Goal: Information Seeking & Learning: Learn about a topic

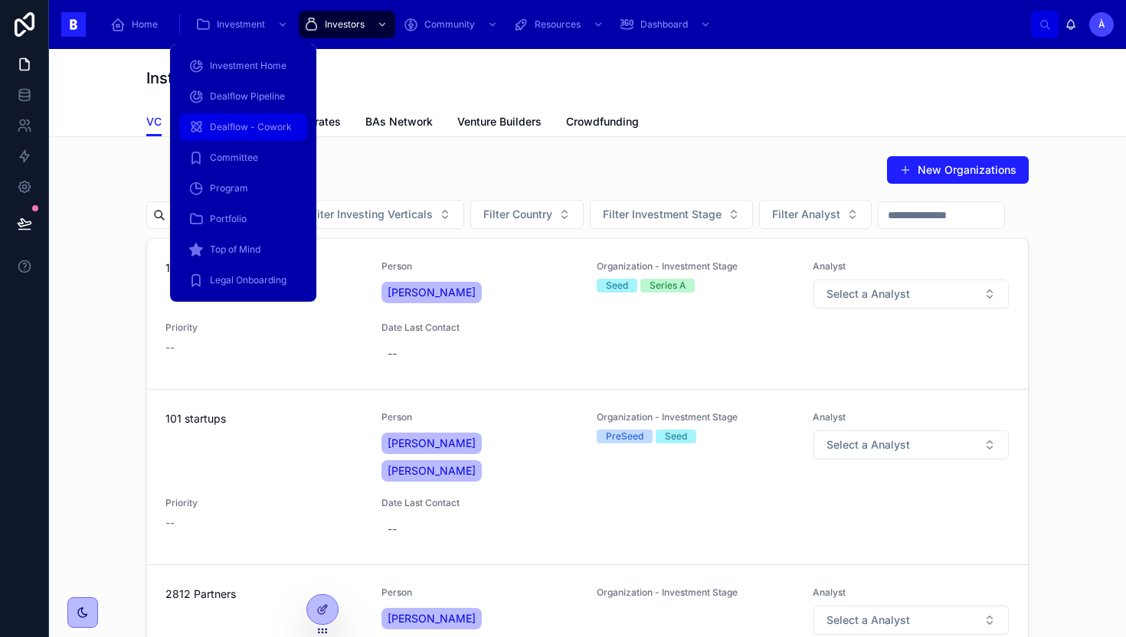
click at [246, 123] on span "Dealflow - Cowork" at bounding box center [251, 127] width 82 height 12
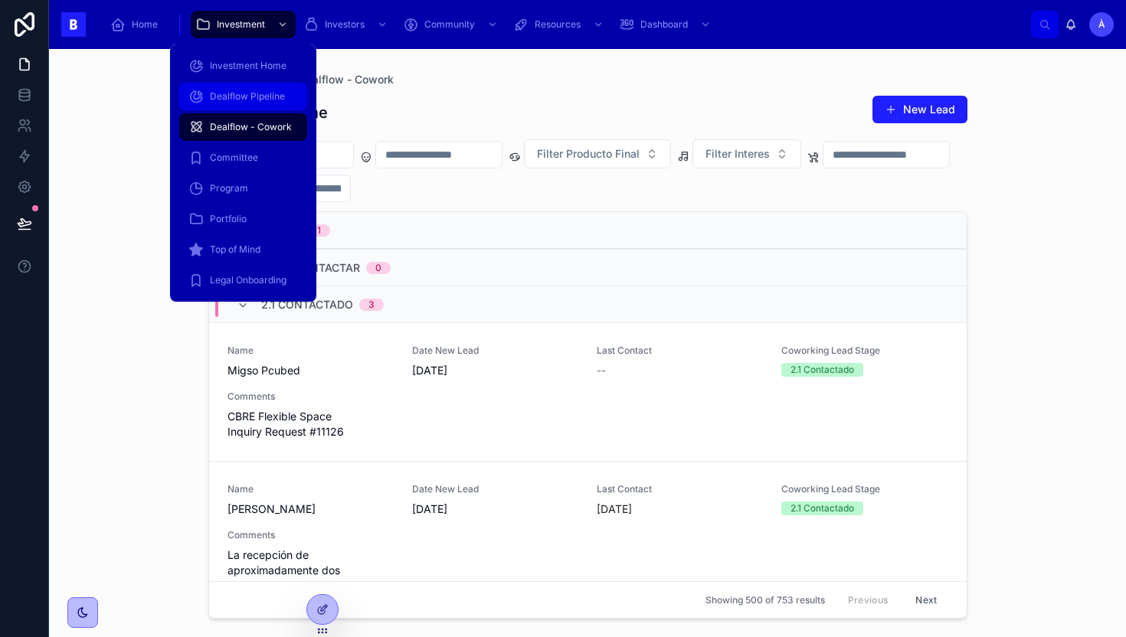
click at [246, 98] on span "Dealflow Pipeline" at bounding box center [247, 96] width 75 height 12
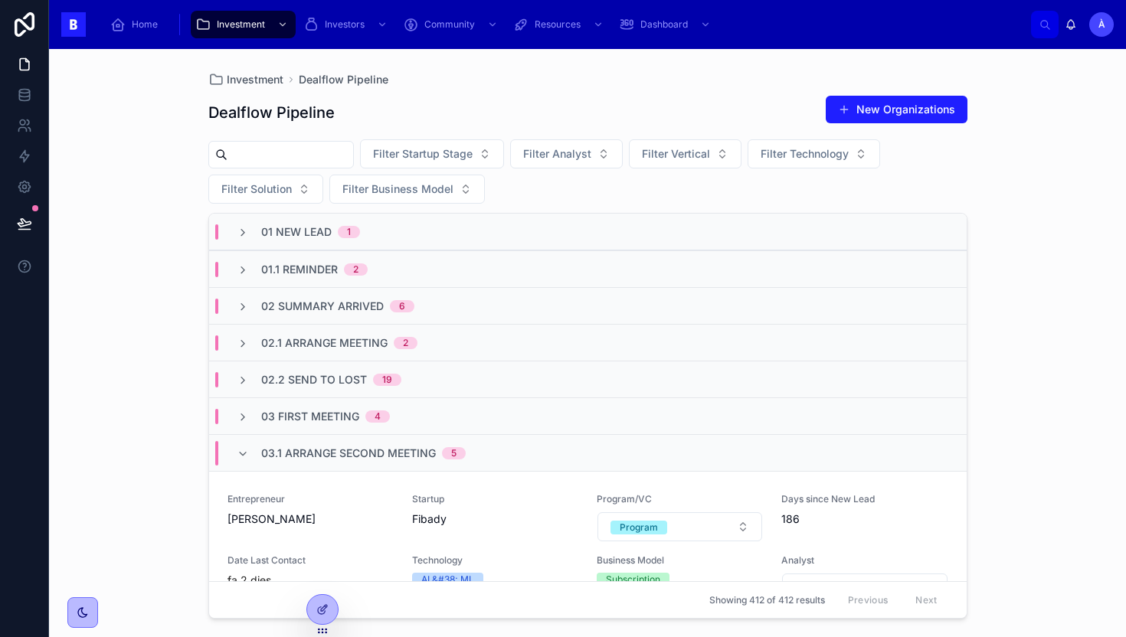
click at [329, 421] on span "03 First Meeting" at bounding box center [310, 416] width 98 height 15
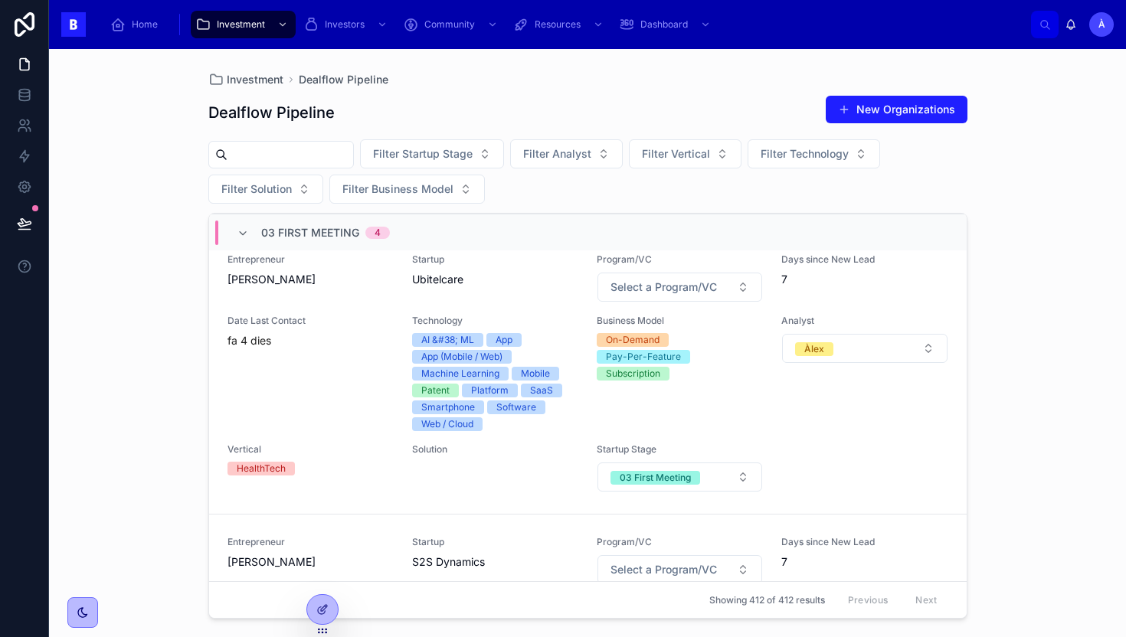
scroll to position [422, 0]
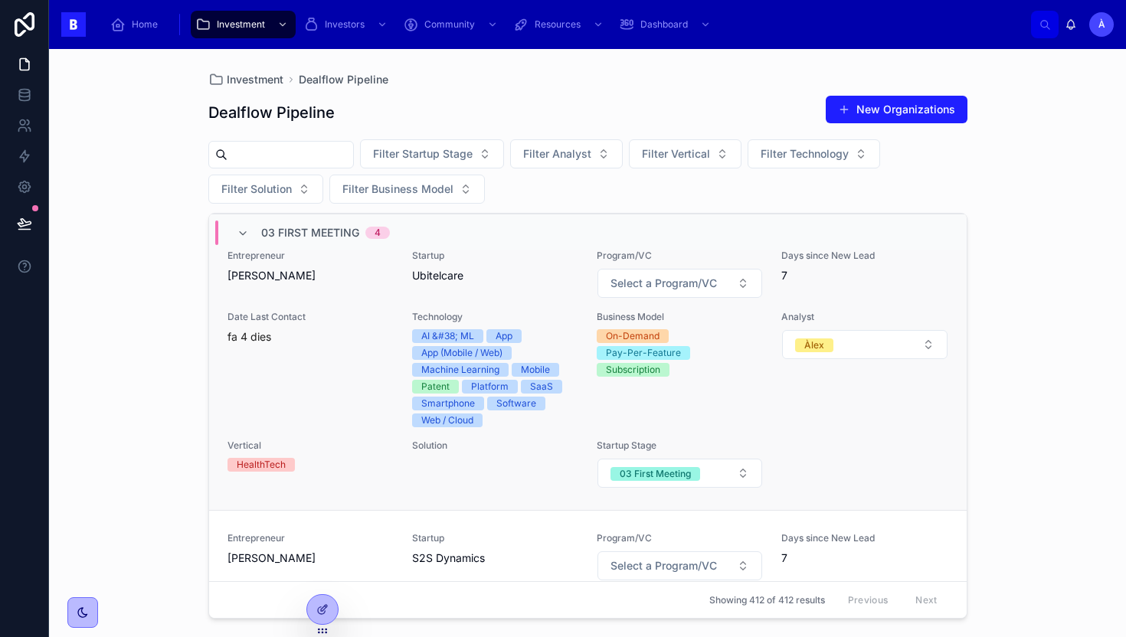
click at [345, 346] on div "Date Last Contact fa 4 dies" at bounding box center [311, 369] width 166 height 116
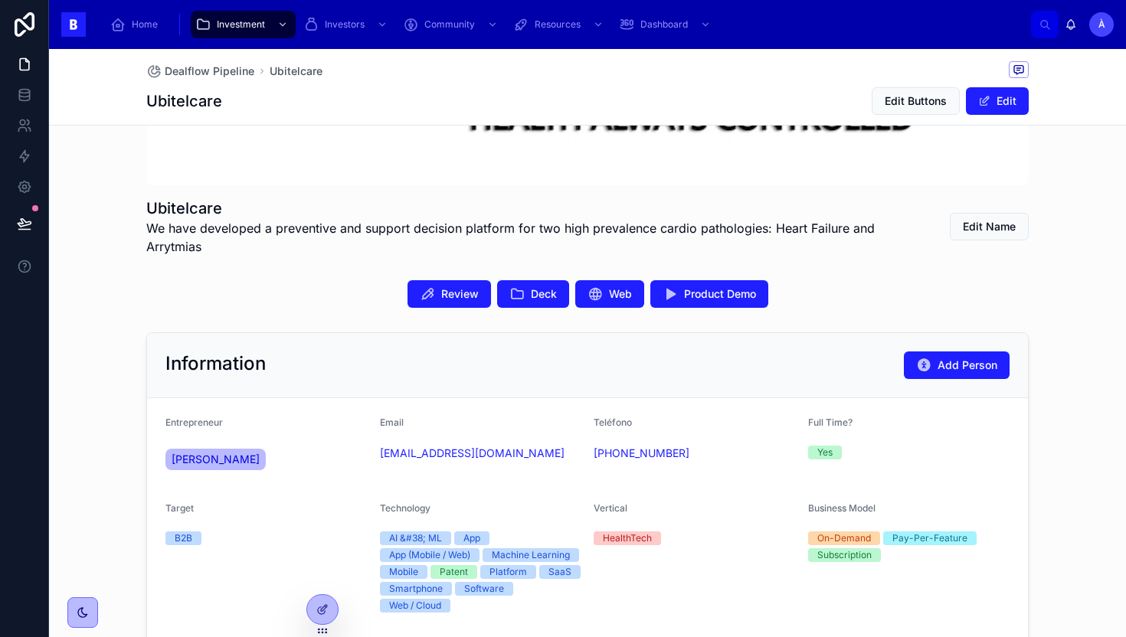
scroll to position [211, 0]
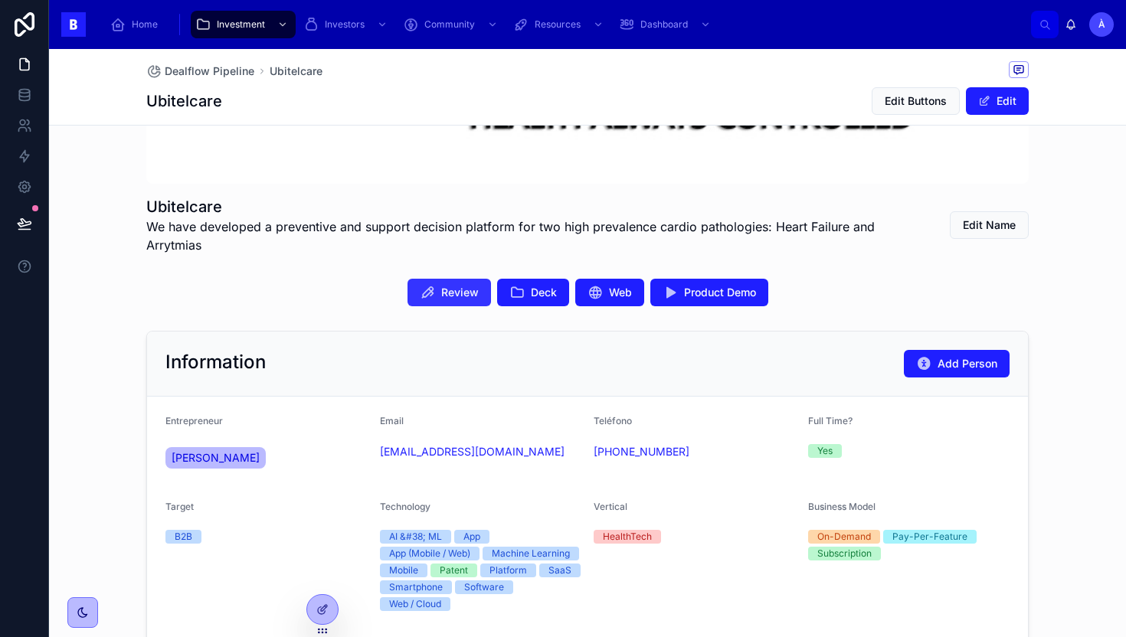
click at [435, 290] on button "Review" at bounding box center [450, 293] width 84 height 28
click at [511, 293] on icon at bounding box center [516, 292] width 15 height 15
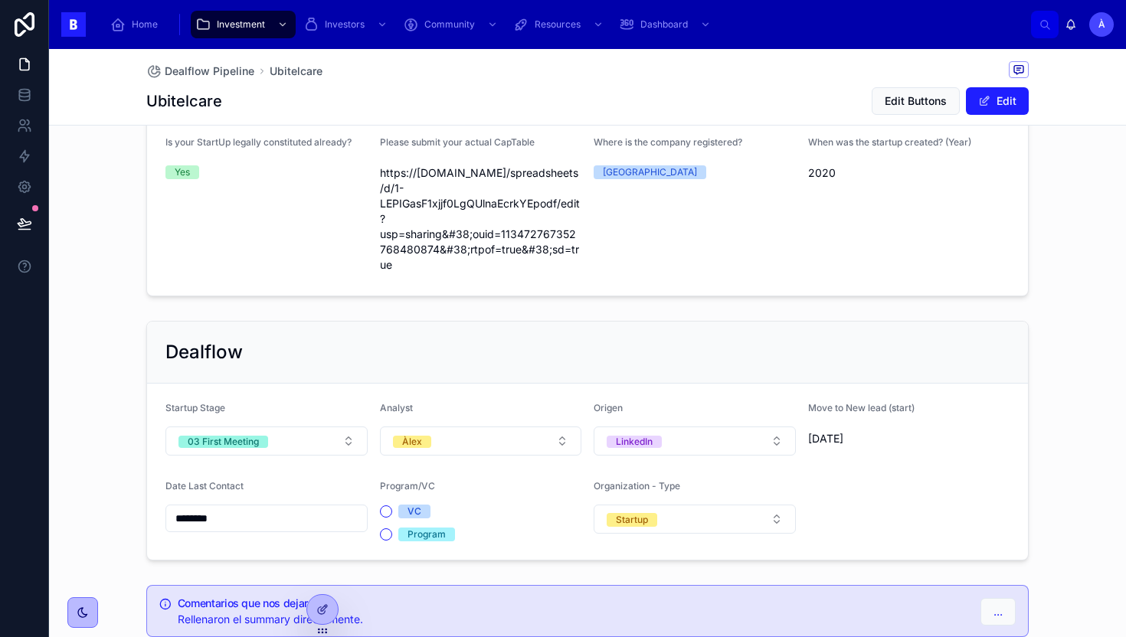
scroll to position [1074, 0]
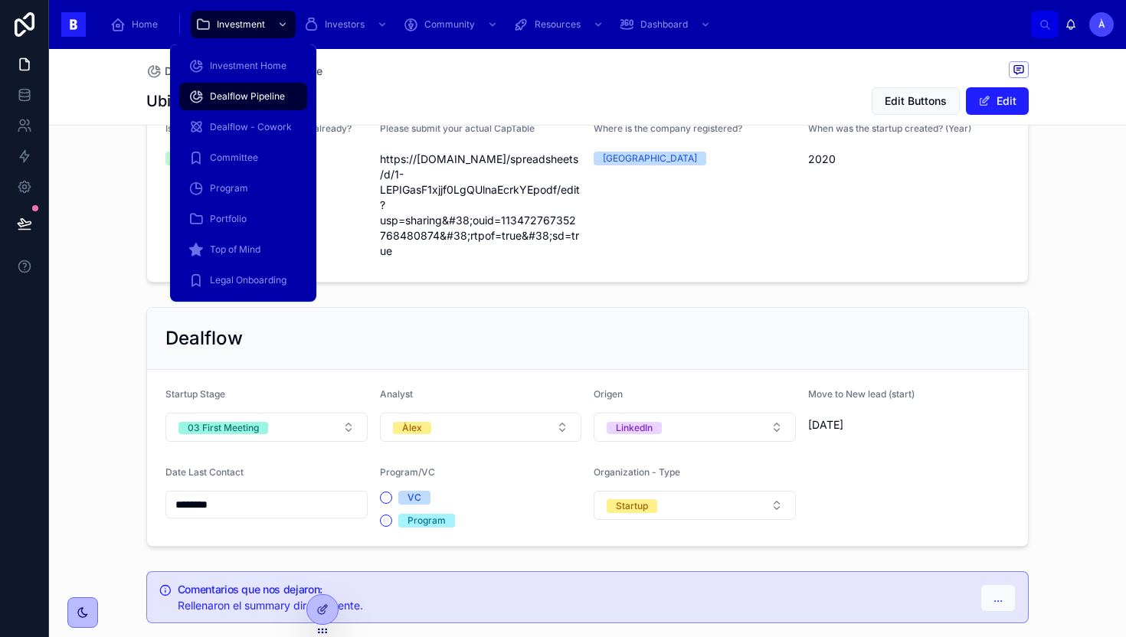
click at [241, 100] on span "Dealflow Pipeline" at bounding box center [247, 96] width 75 height 12
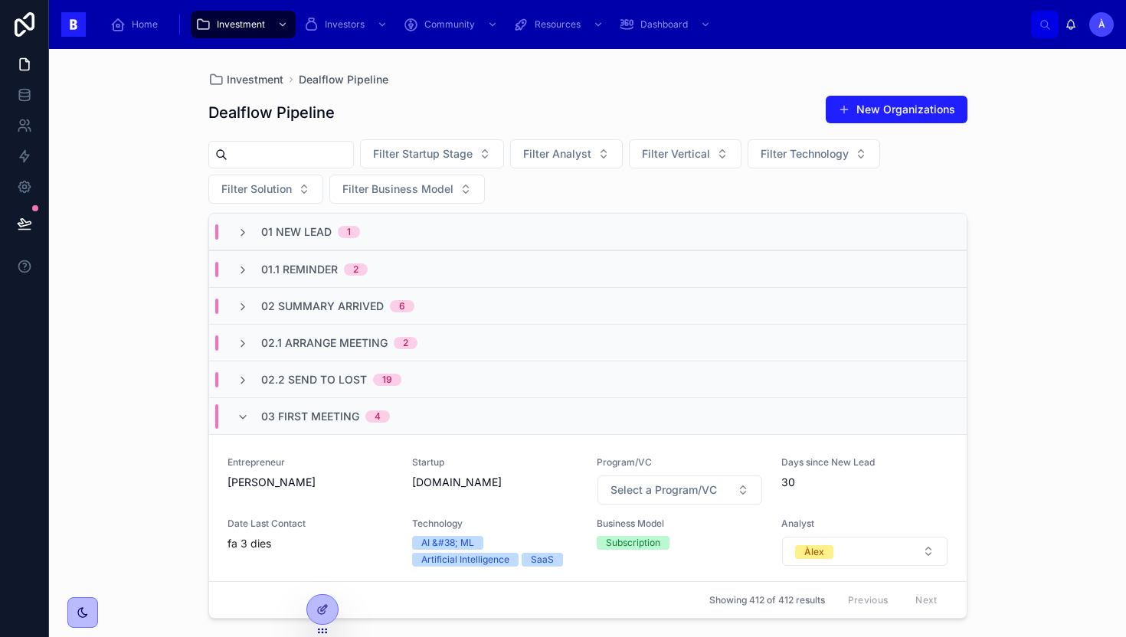
click at [337, 155] on input "text" at bounding box center [291, 154] width 126 height 21
click at [319, 503] on div "Entrepreneur [PERSON_NAME]" at bounding box center [311, 481] width 166 height 49
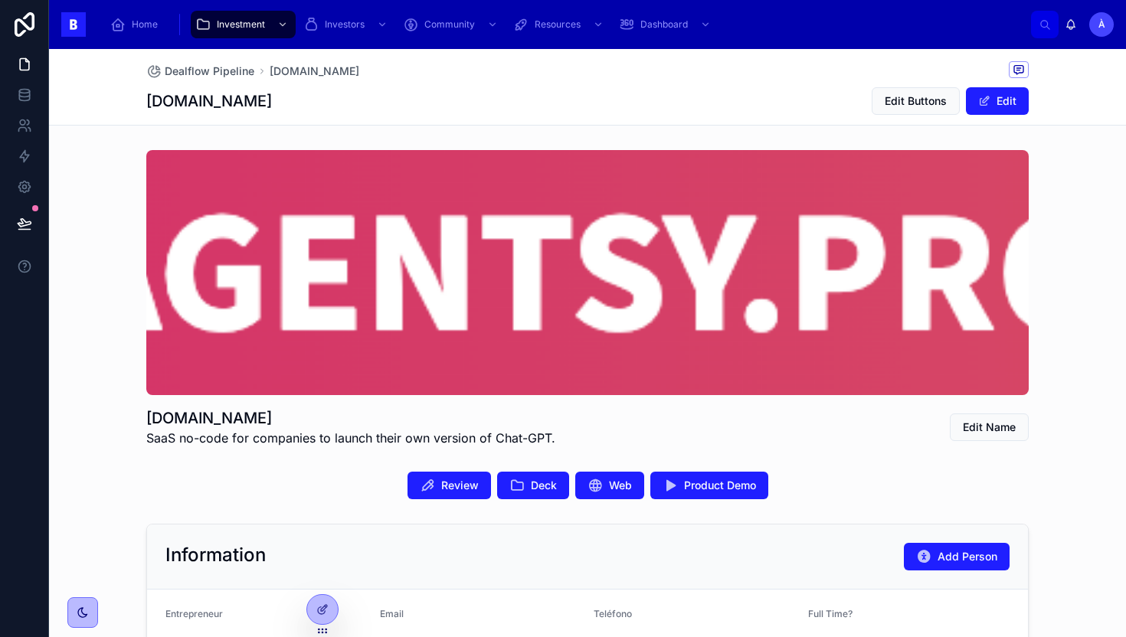
scroll to position [86, 0]
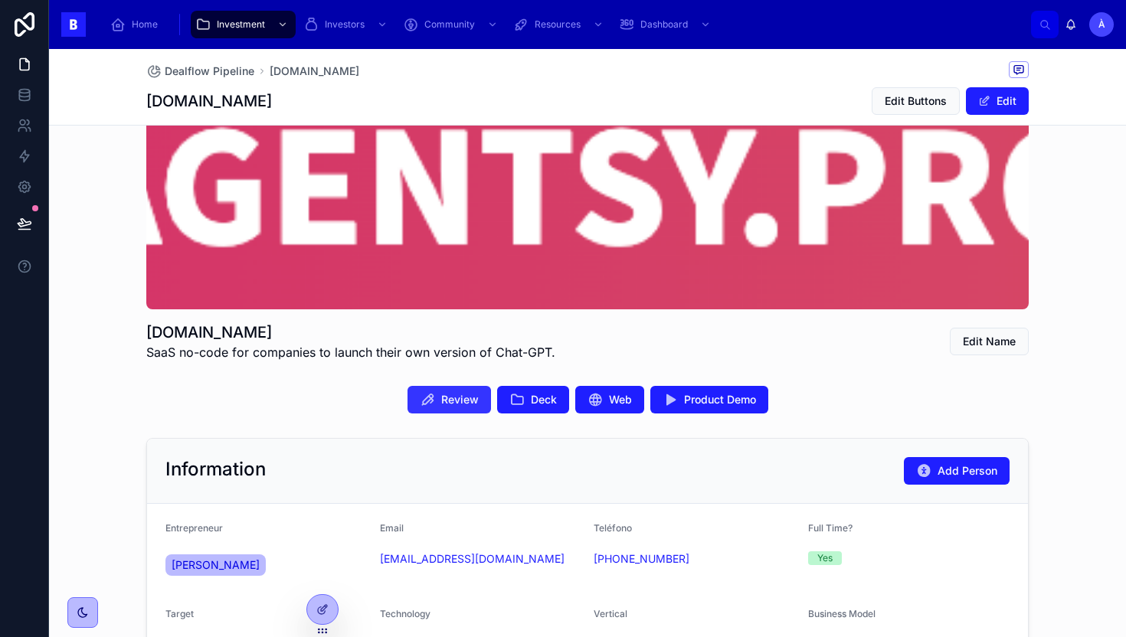
click at [455, 401] on span "Review" at bounding box center [460, 399] width 38 height 15
click at [522, 399] on icon at bounding box center [516, 399] width 15 height 15
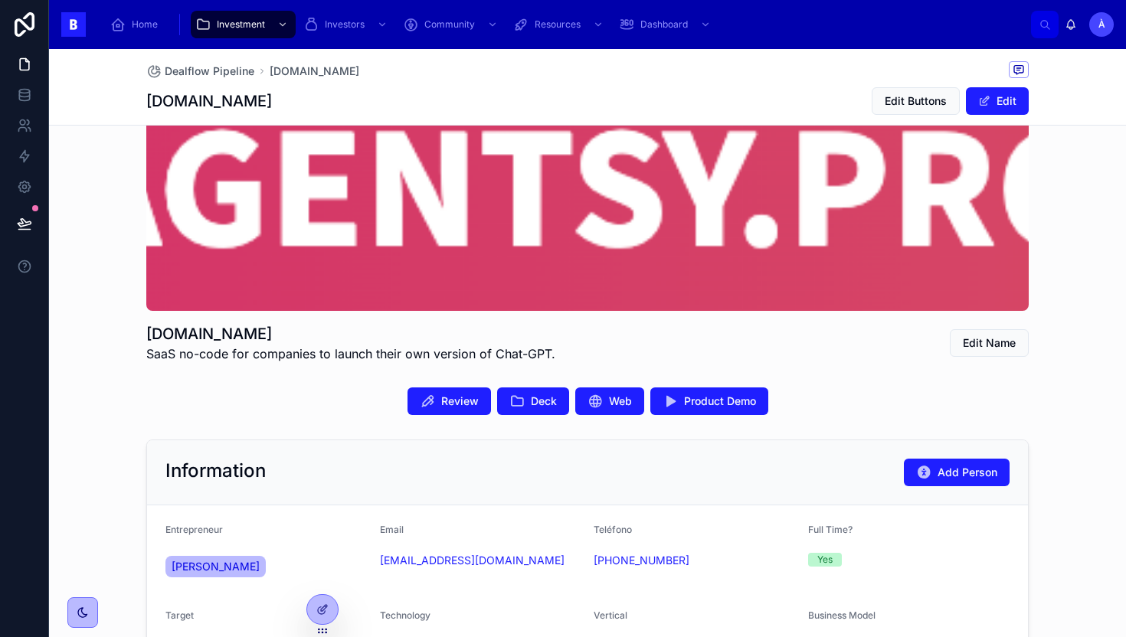
scroll to position [84, 0]
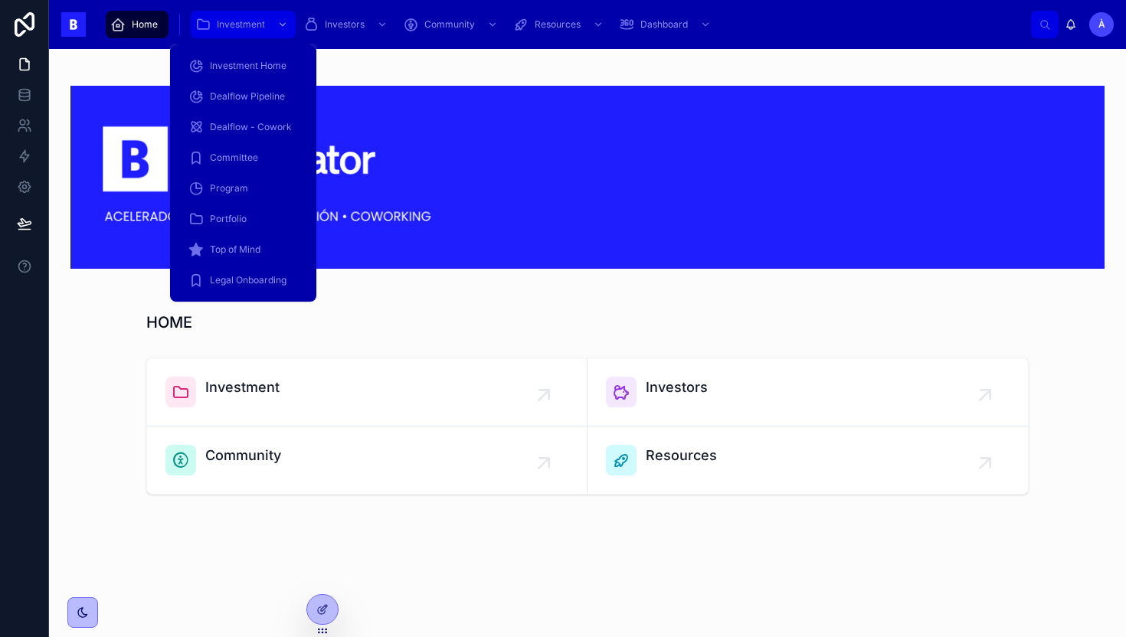
click at [250, 27] on span "Investment" at bounding box center [241, 24] width 48 height 12
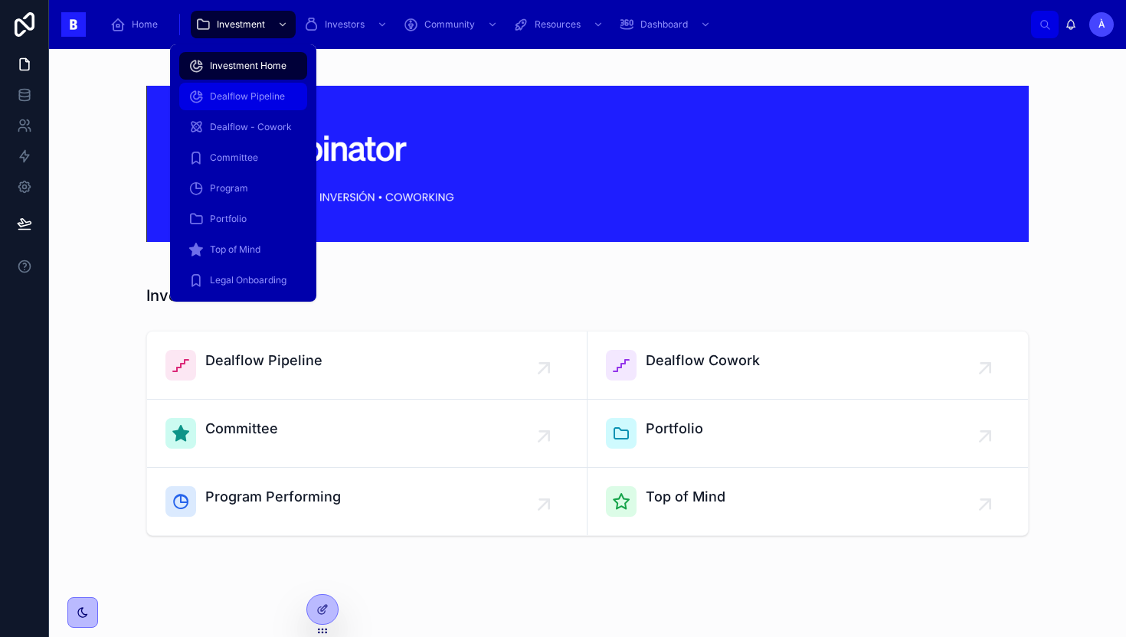
click at [246, 103] on div "Dealflow Pipeline" at bounding box center [243, 96] width 110 height 25
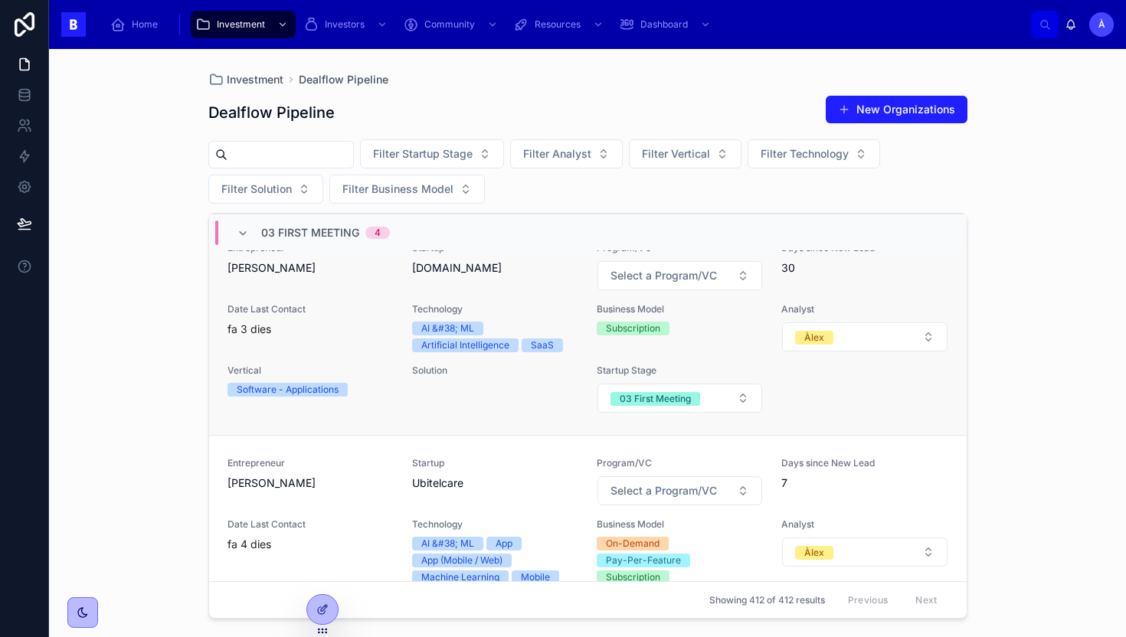
scroll to position [227, 0]
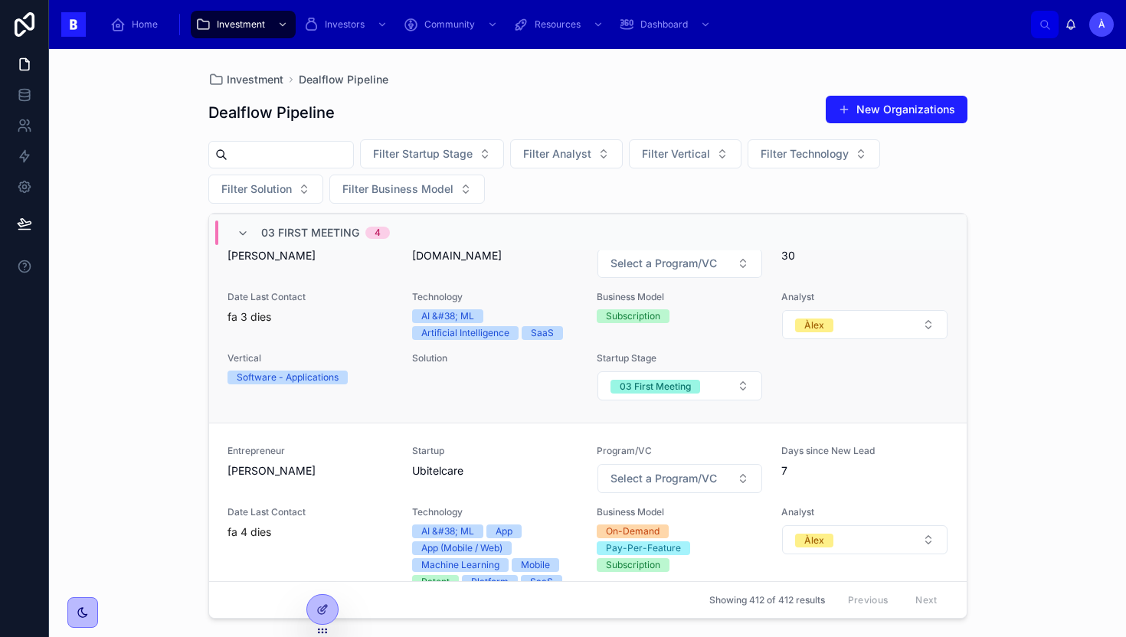
click at [365, 272] on div "Entrepreneur [PERSON_NAME]" at bounding box center [311, 254] width 166 height 49
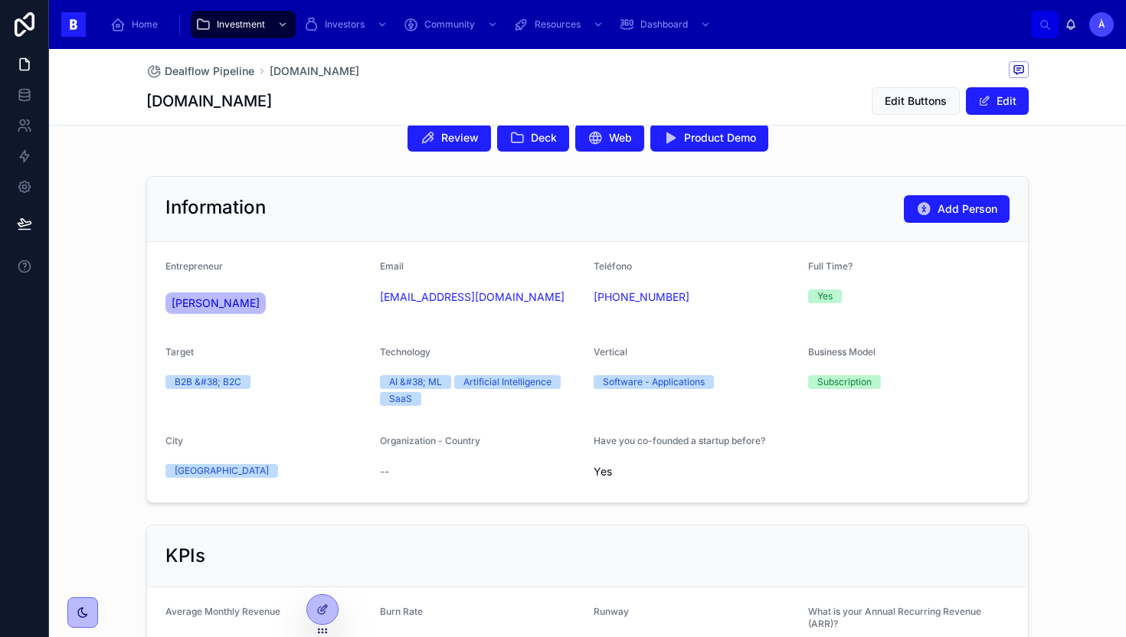
scroll to position [139, 0]
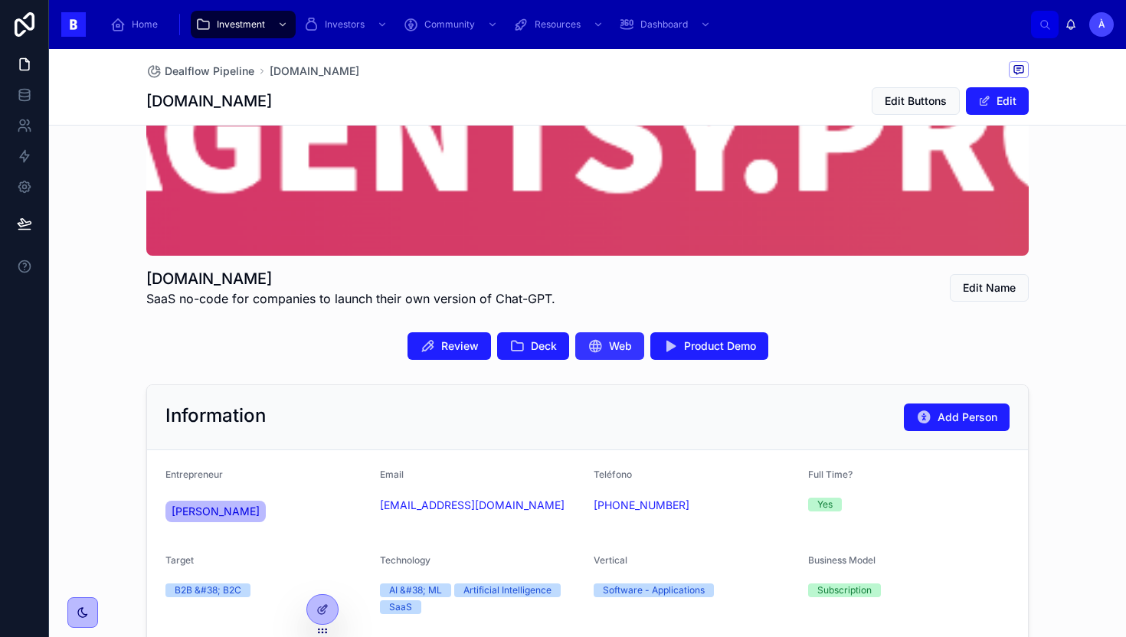
click at [593, 348] on icon at bounding box center [595, 346] width 15 height 15
click at [532, 345] on span "Deck" at bounding box center [544, 346] width 26 height 15
click at [719, 355] on button "Product Demo" at bounding box center [709, 346] width 118 height 28
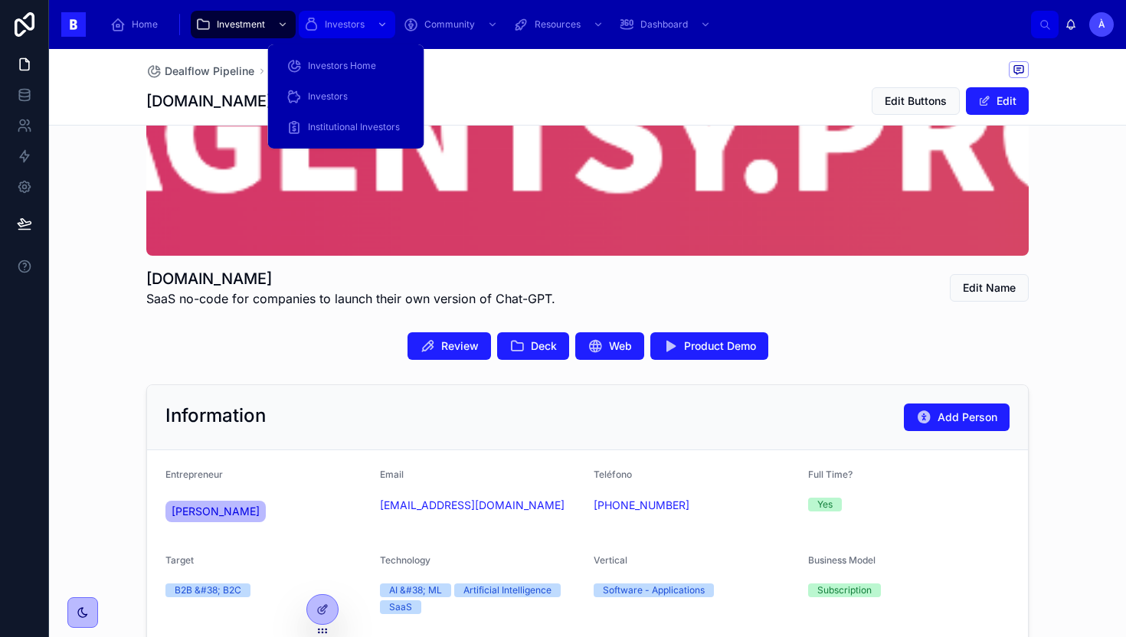
click at [344, 31] on div "Investors" at bounding box center [346, 24] width 87 height 25
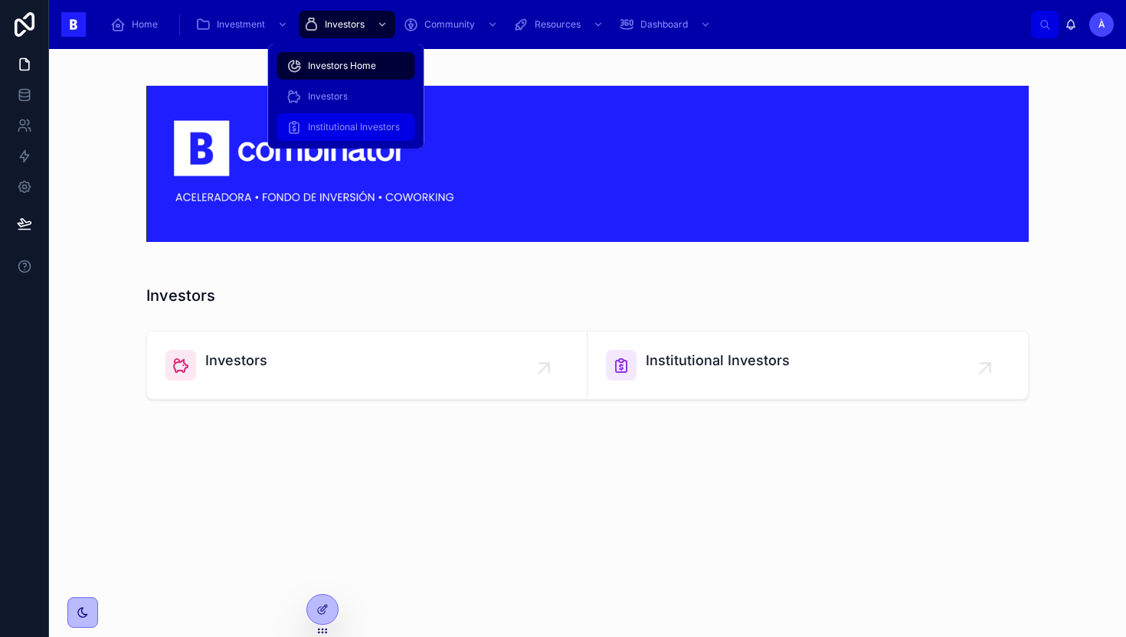
click at [332, 116] on div "Institutional Investors" at bounding box center [347, 127] width 120 height 25
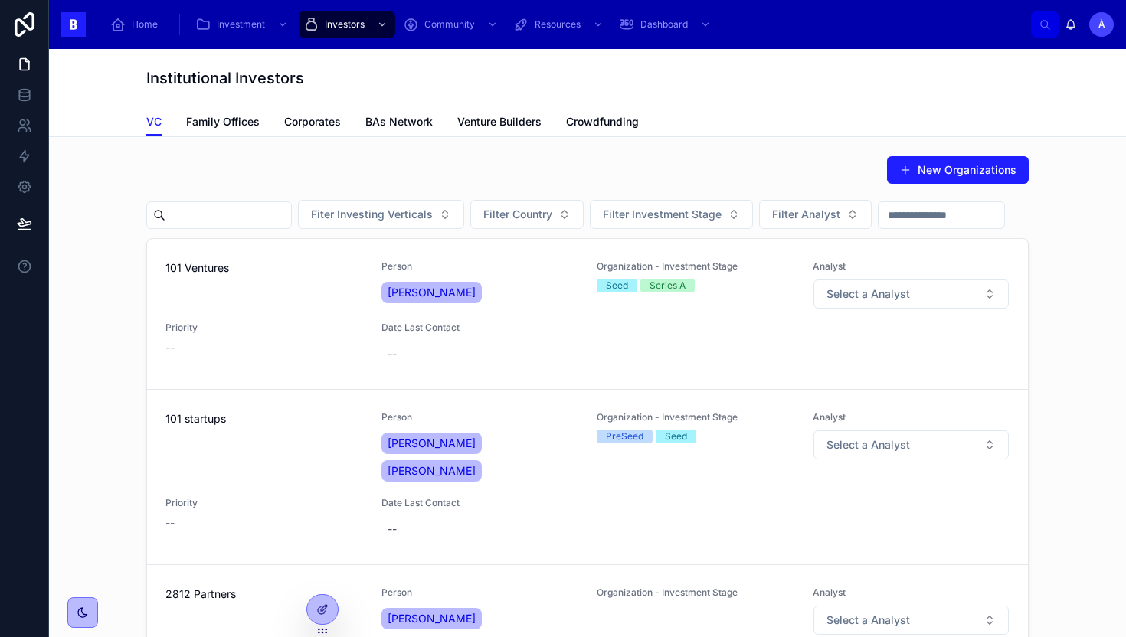
click at [369, 300] on div "101 Ventures Person Rafael García Escarré Organization - Investment Stage Seed …" at bounding box center [587, 313] width 844 height 107
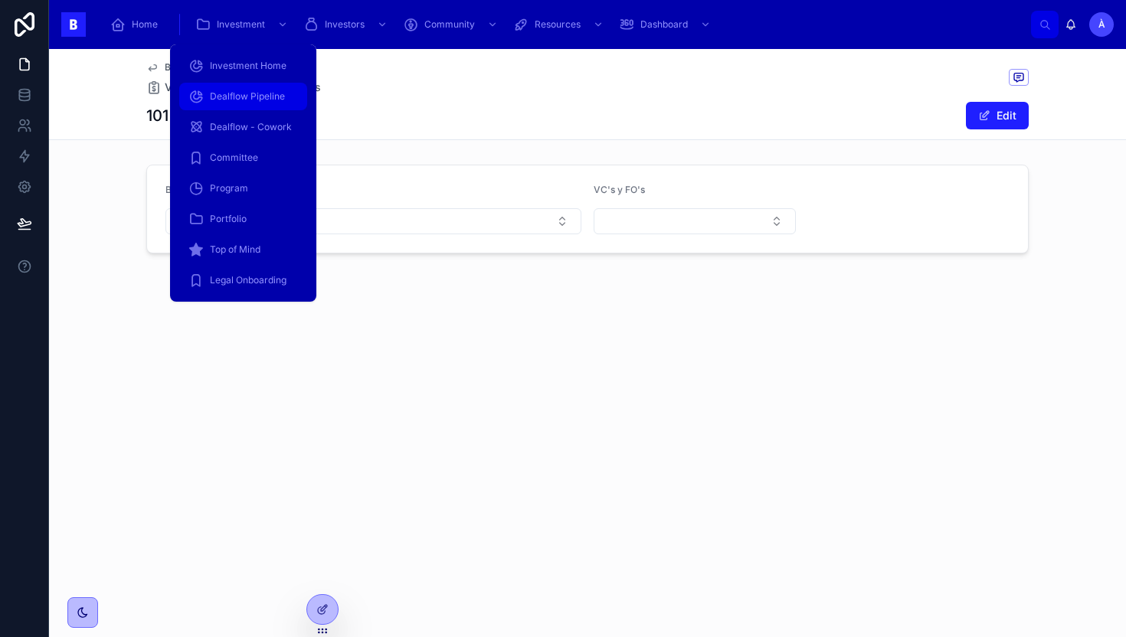
click at [243, 99] on span "Dealflow Pipeline" at bounding box center [247, 96] width 75 height 12
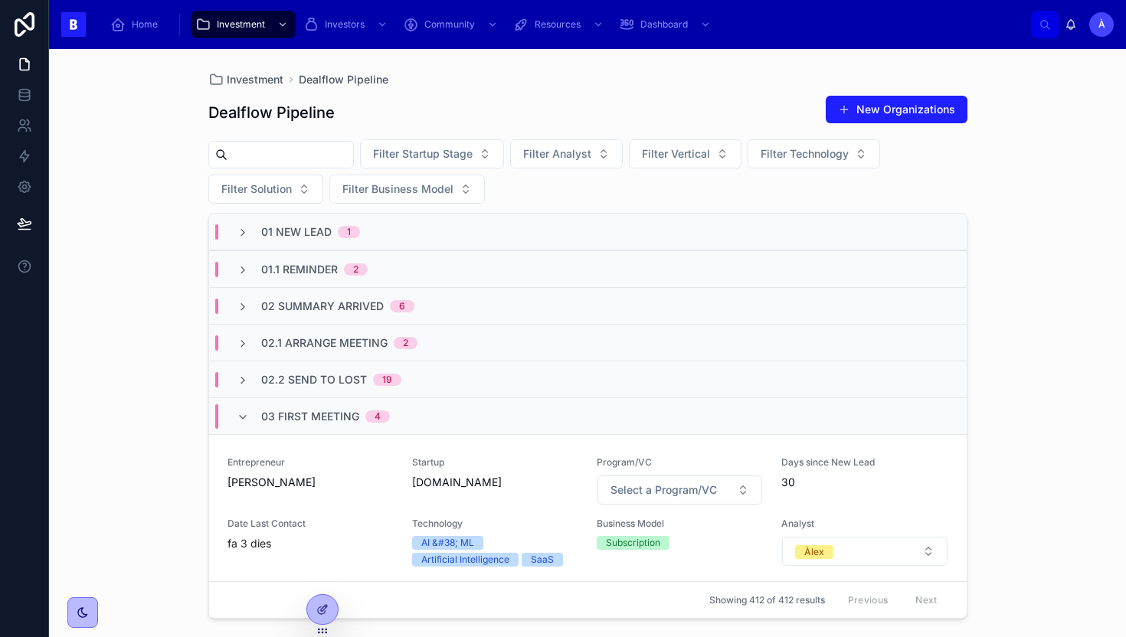
click at [277, 415] on span "03 First Meeting" at bounding box center [310, 416] width 98 height 15
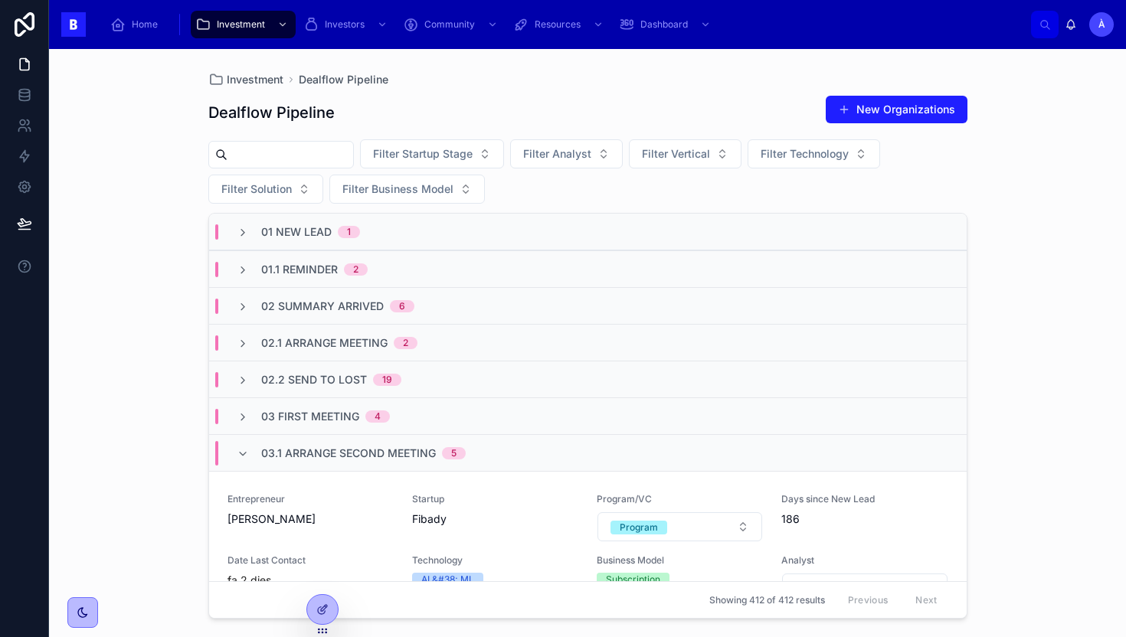
click at [300, 453] on span "03.1 Arrange Second Meeting" at bounding box center [348, 453] width 175 height 15
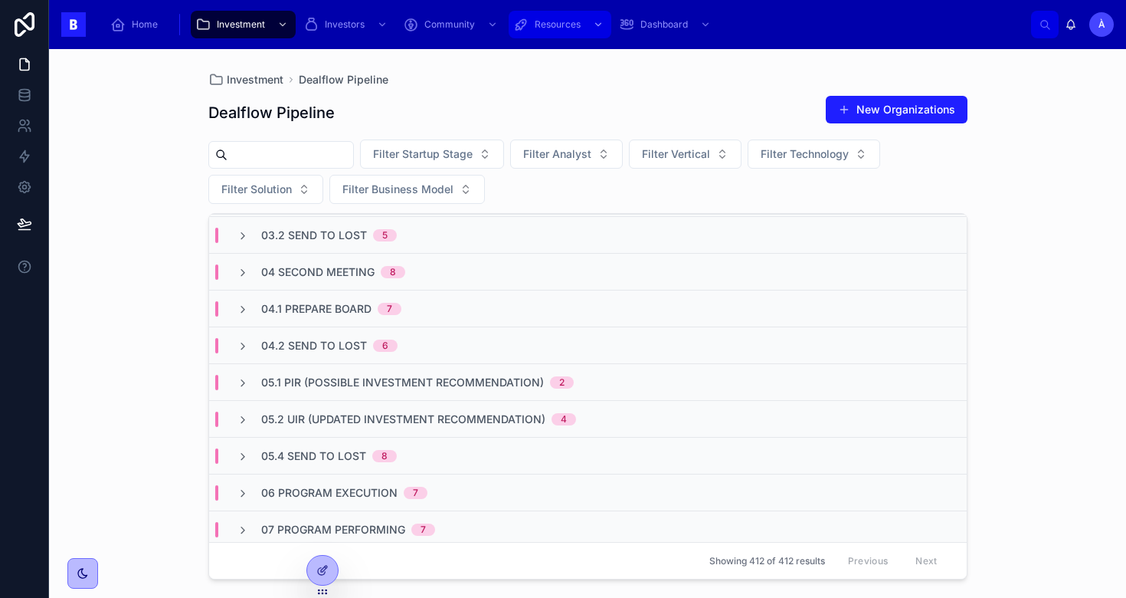
scroll to position [252, 0]
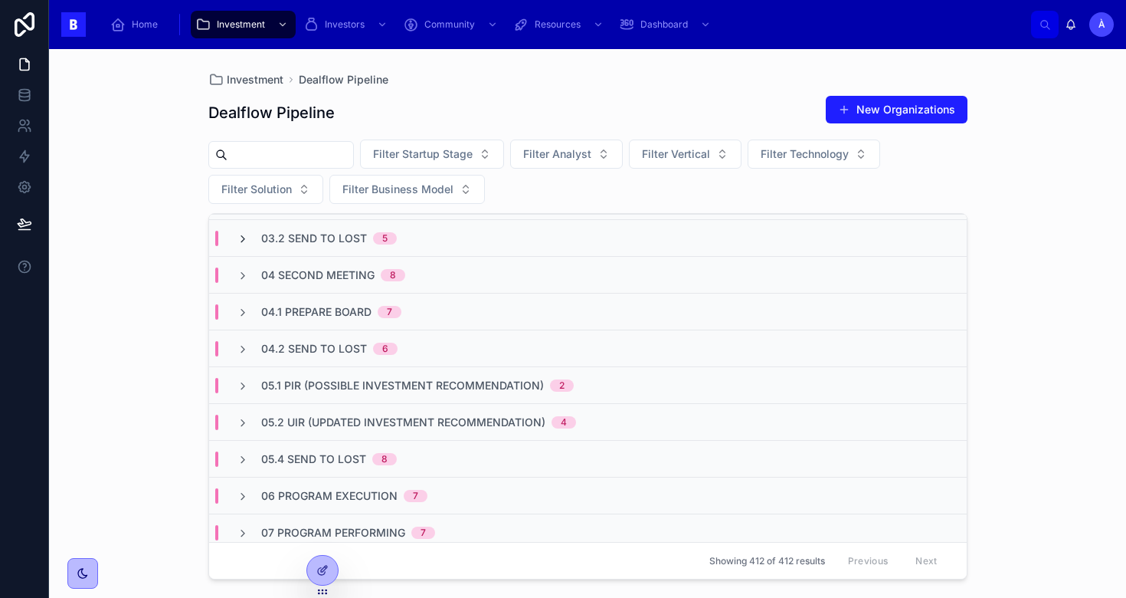
click at [240, 236] on icon at bounding box center [243, 239] width 12 height 12
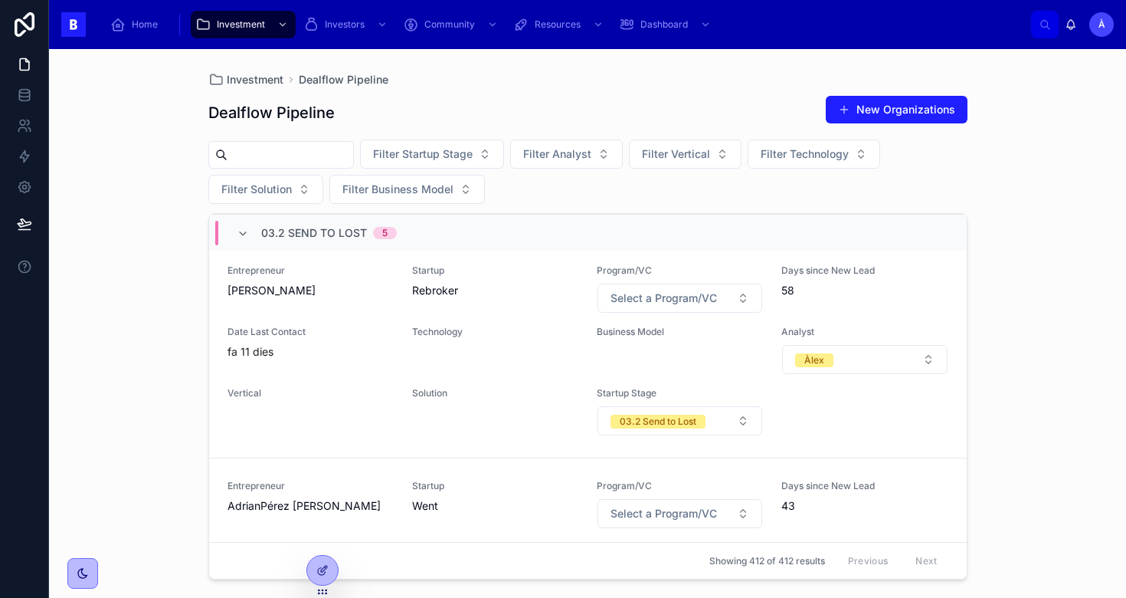
scroll to position [270, 0]
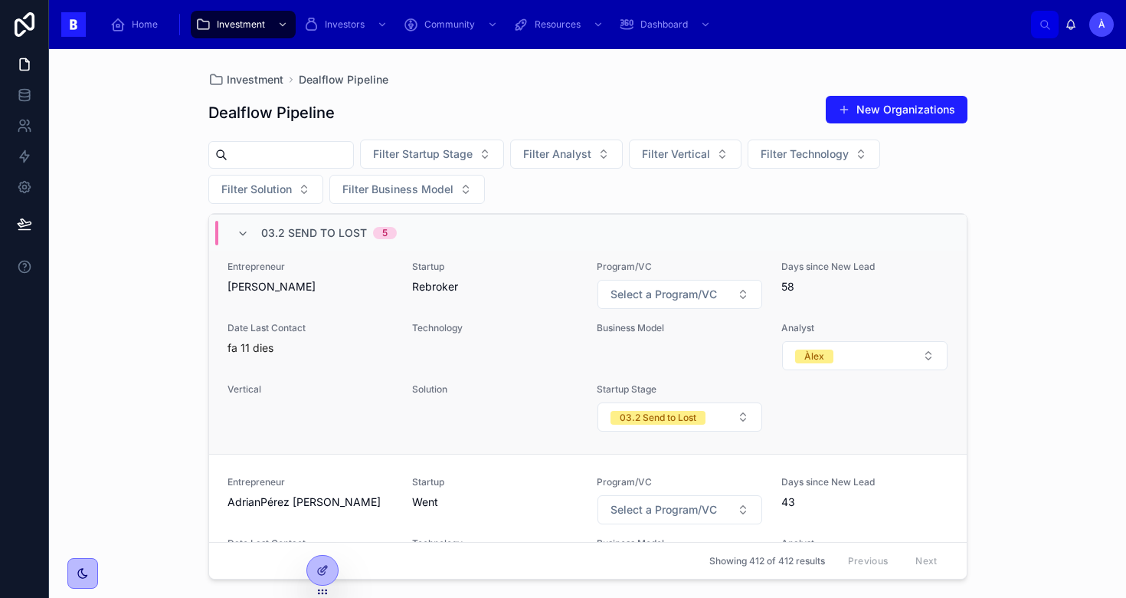
click at [332, 344] on div "fa 11 dies" at bounding box center [311, 347] width 166 height 15
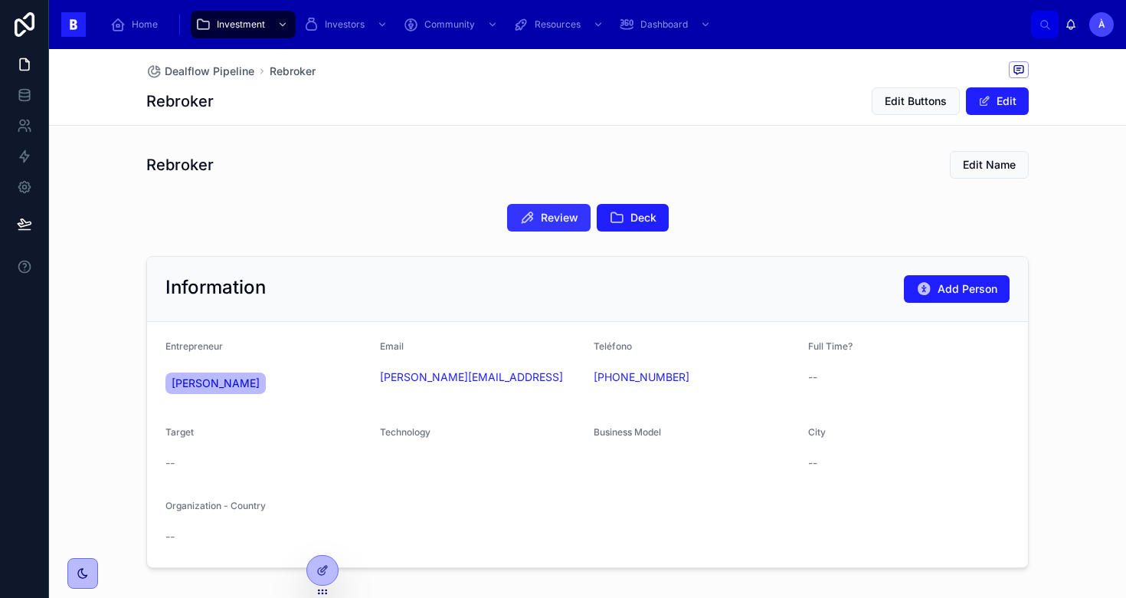
click at [547, 220] on span "Review" at bounding box center [560, 217] width 38 height 15
click at [464, 232] on div "Review Deck" at bounding box center [587, 218] width 1077 height 40
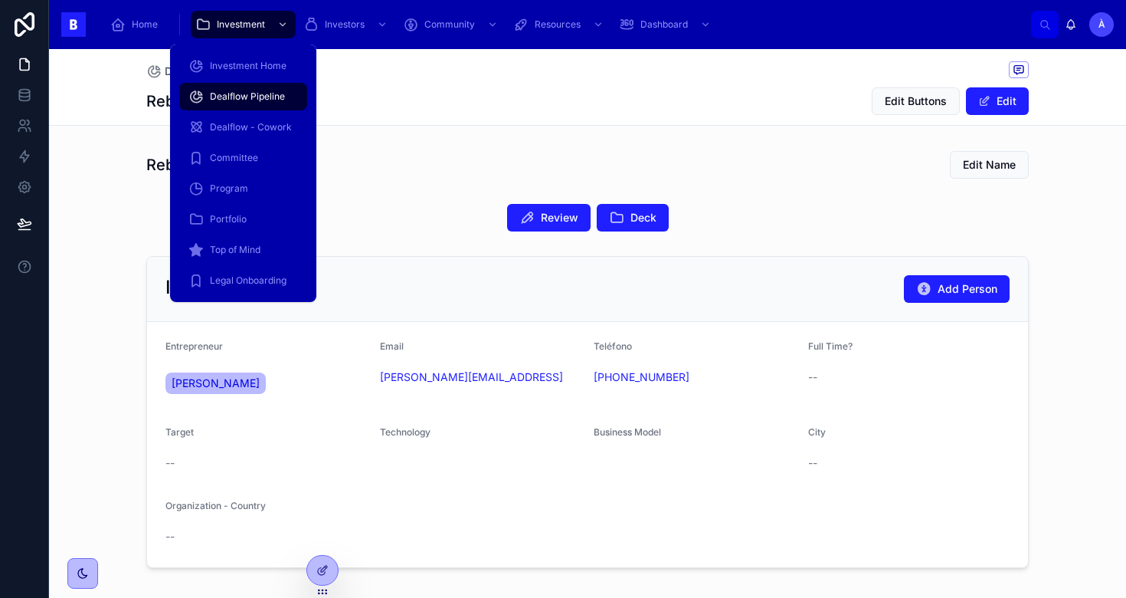
click at [236, 92] on span "Dealflow Pipeline" at bounding box center [247, 96] width 75 height 12
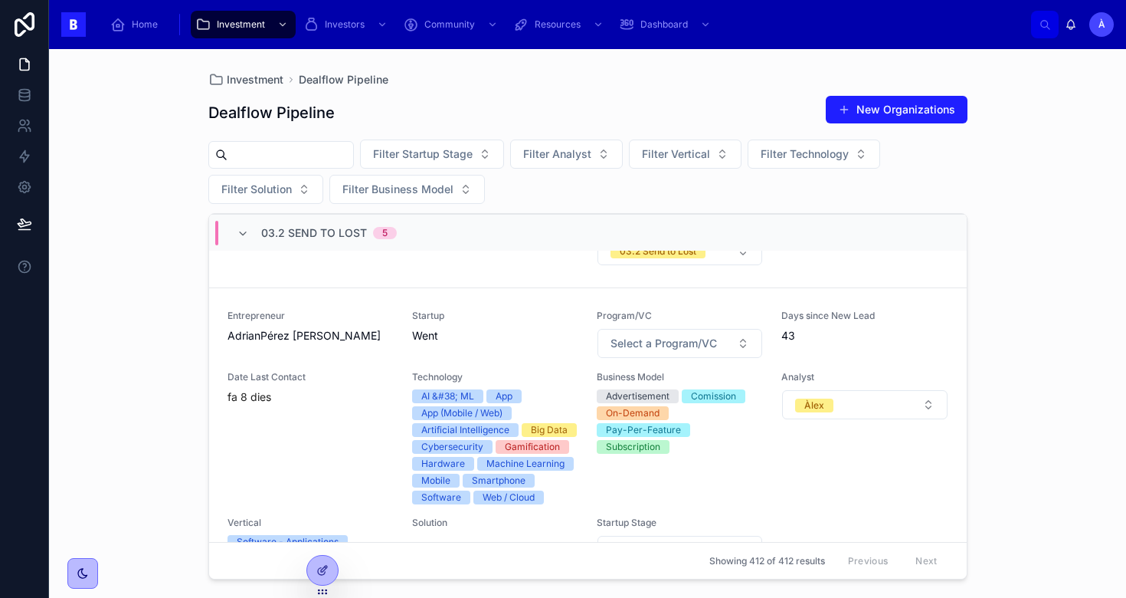
scroll to position [437, 0]
click at [368, 320] on span "Entrepreneur" at bounding box center [311, 315] width 166 height 12
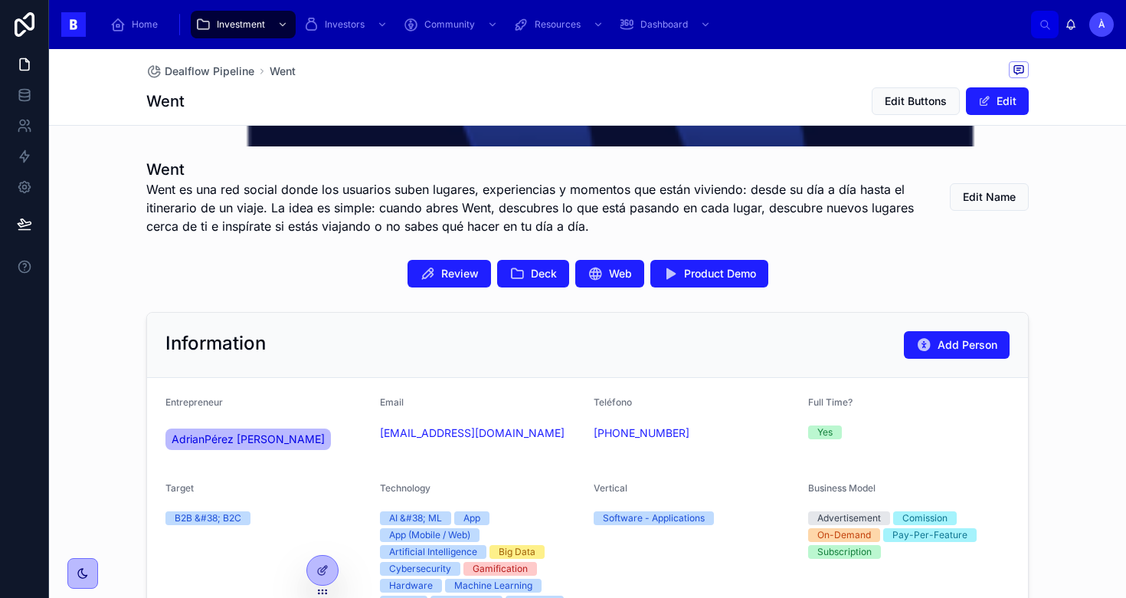
scroll to position [263, 0]
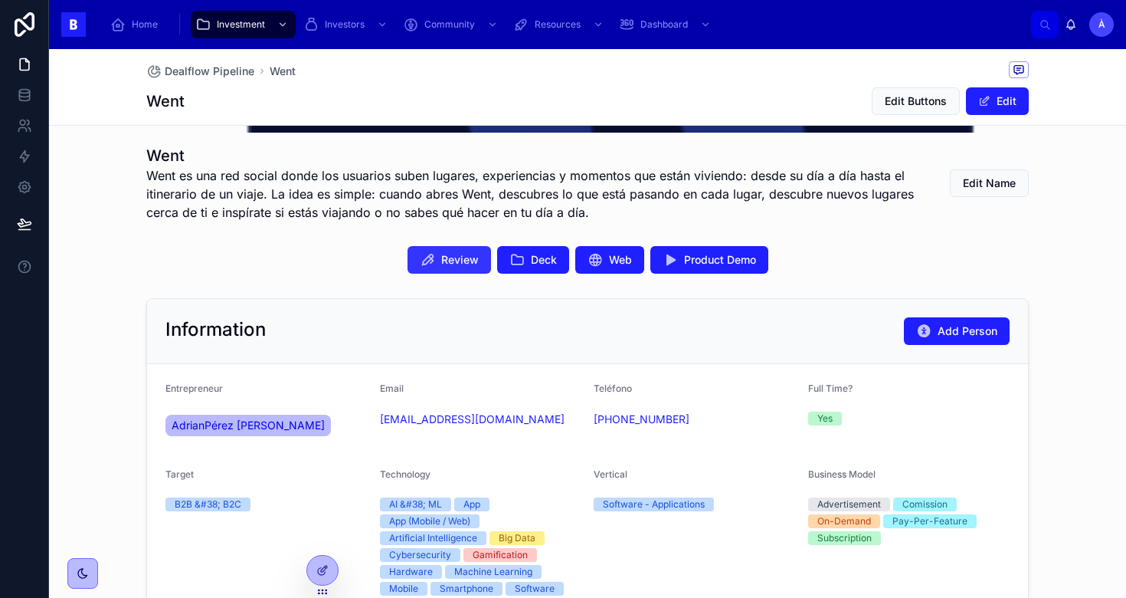
click at [464, 264] on span "Review" at bounding box center [460, 259] width 38 height 15
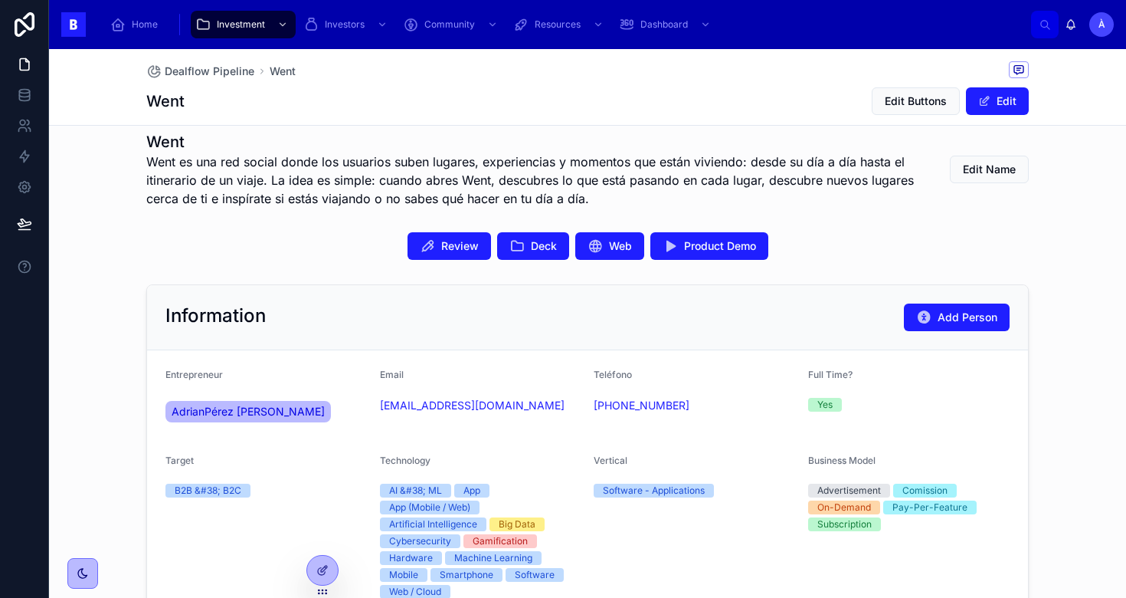
scroll to position [278, 0]
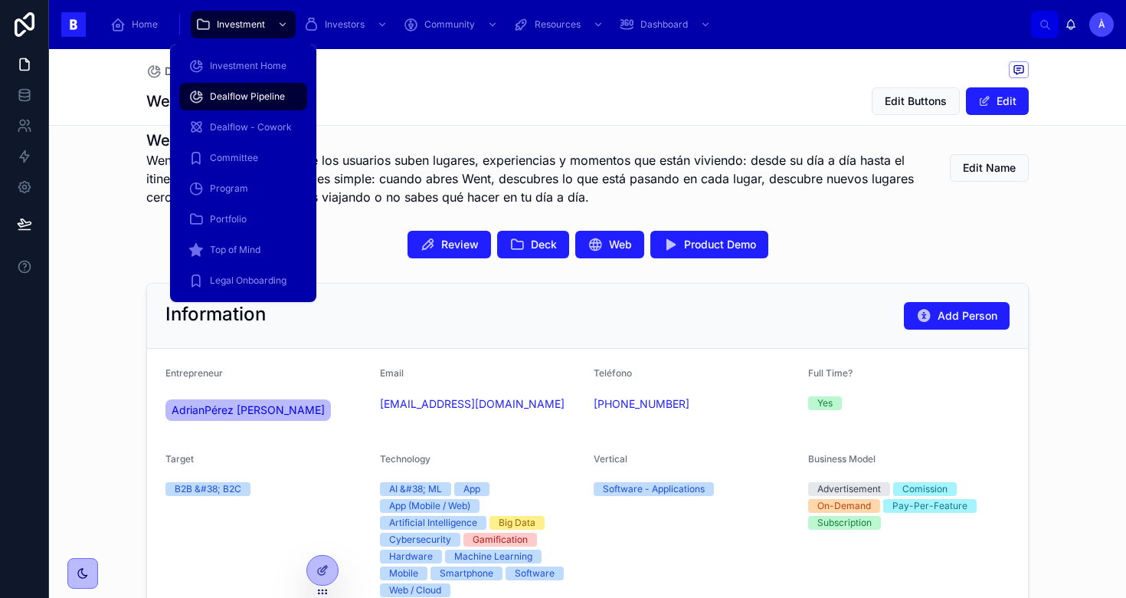
click at [251, 93] on span "Dealflow Pipeline" at bounding box center [247, 96] width 75 height 12
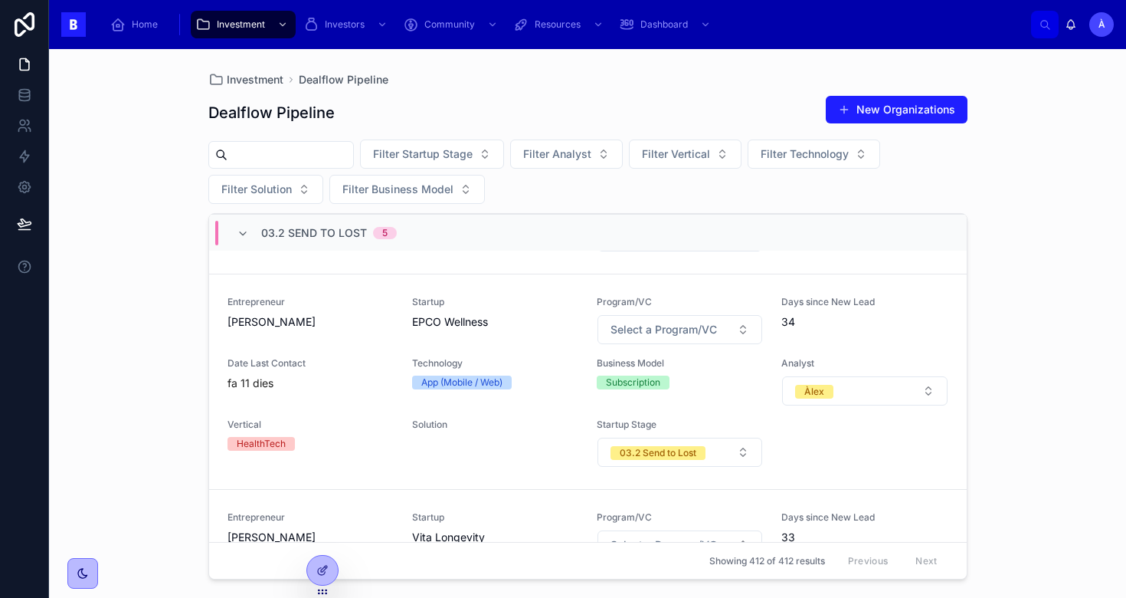
scroll to position [791, 0]
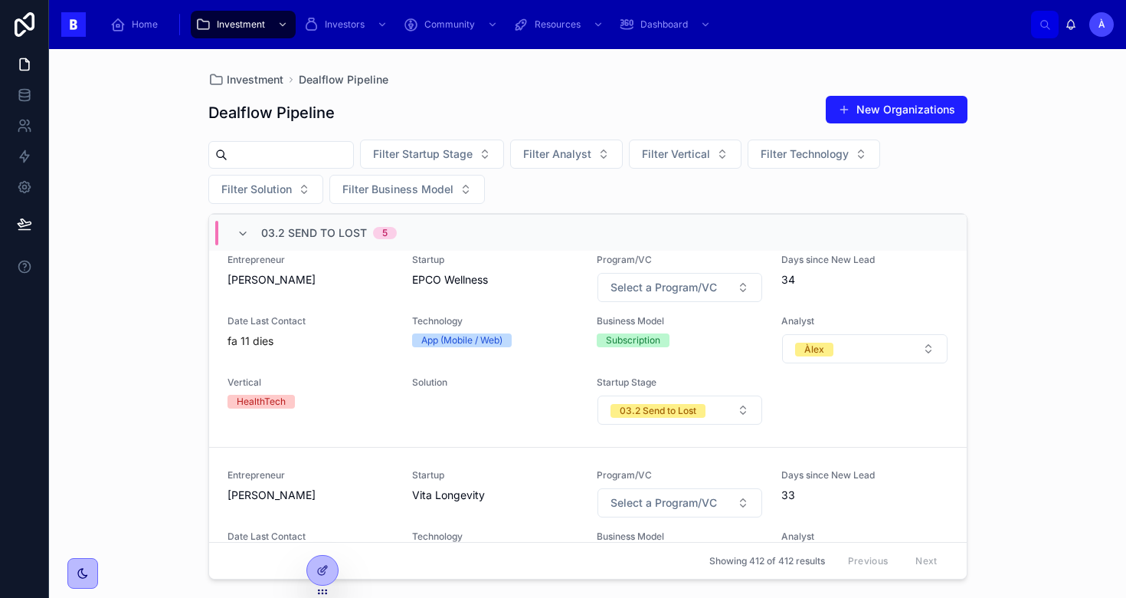
click at [403, 309] on div "Entrepreneur NIEVES CHISNALL Startup EPCO Wellness Program/VC Select a Program/…" at bounding box center [588, 340] width 721 height 172
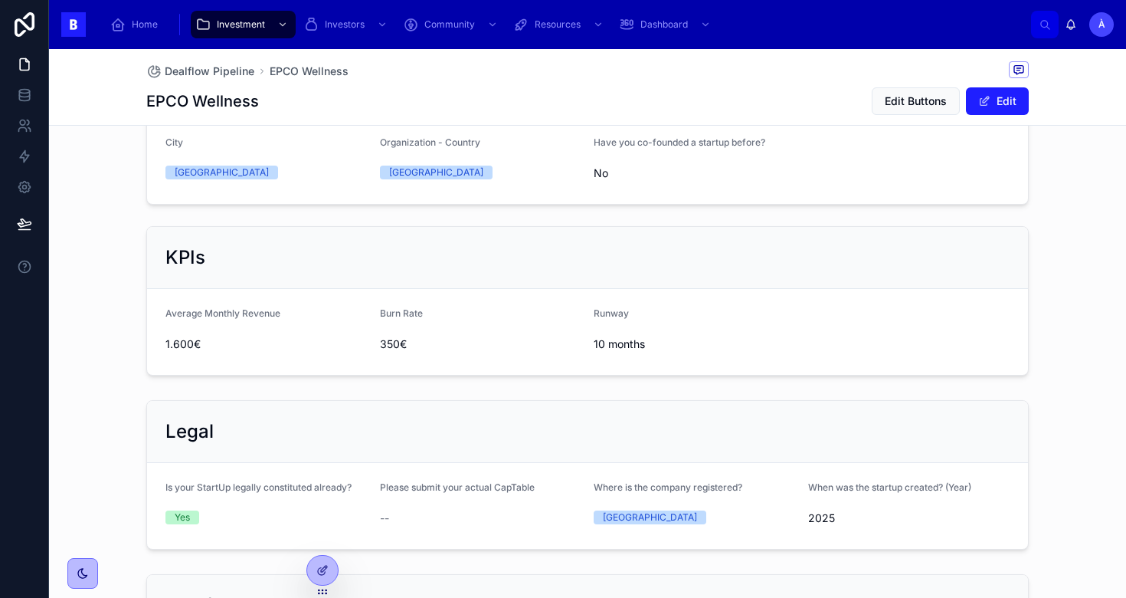
scroll to position [642, 0]
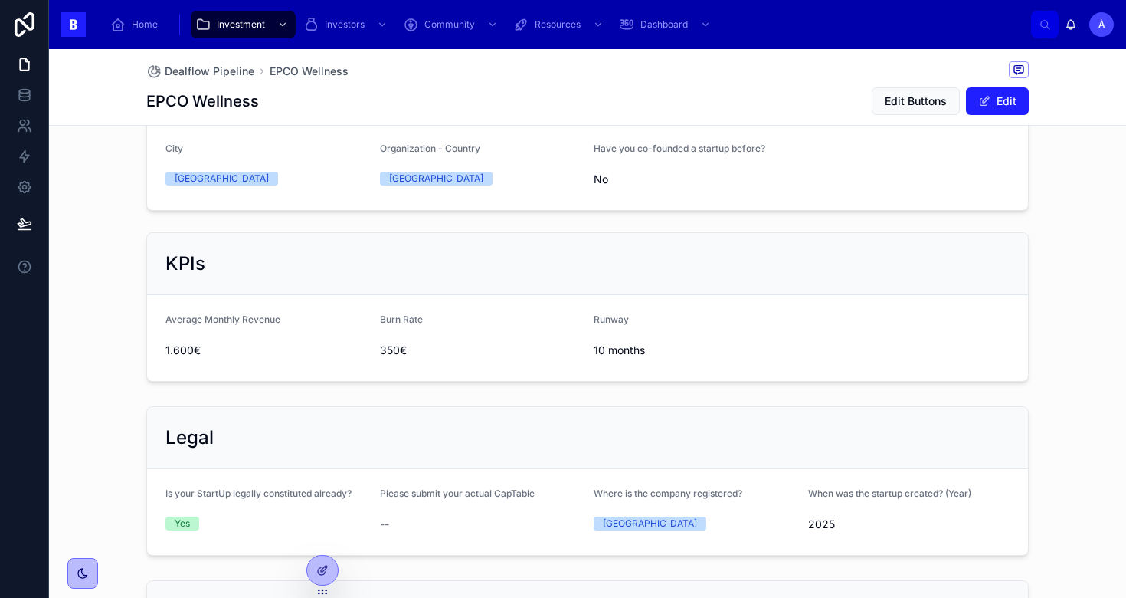
click at [180, 355] on span "1.600€" at bounding box center [266, 349] width 202 height 15
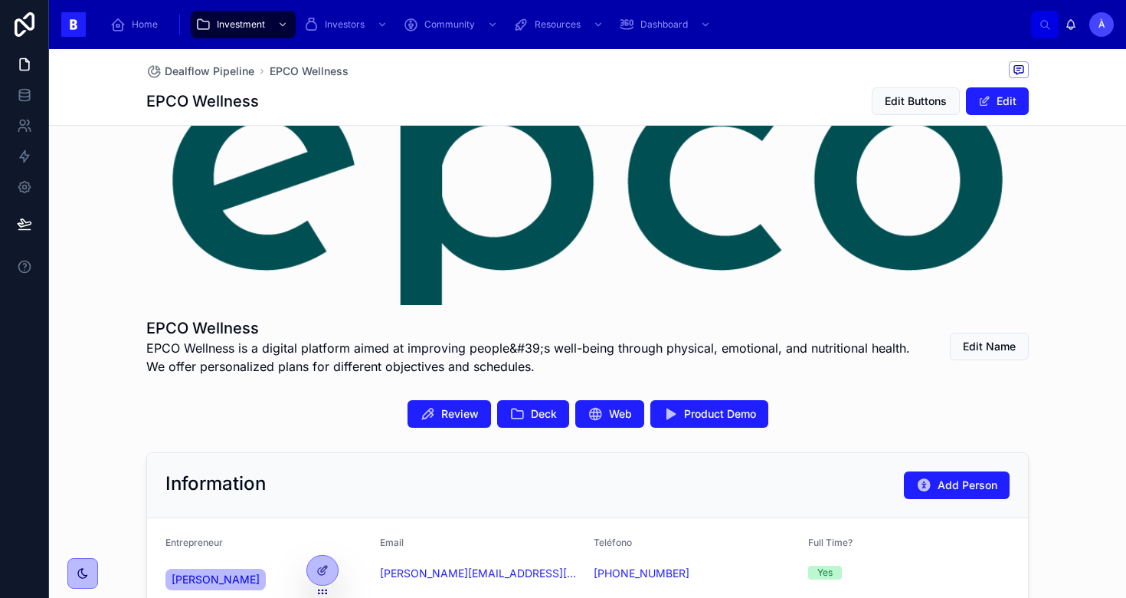
scroll to position [87, 0]
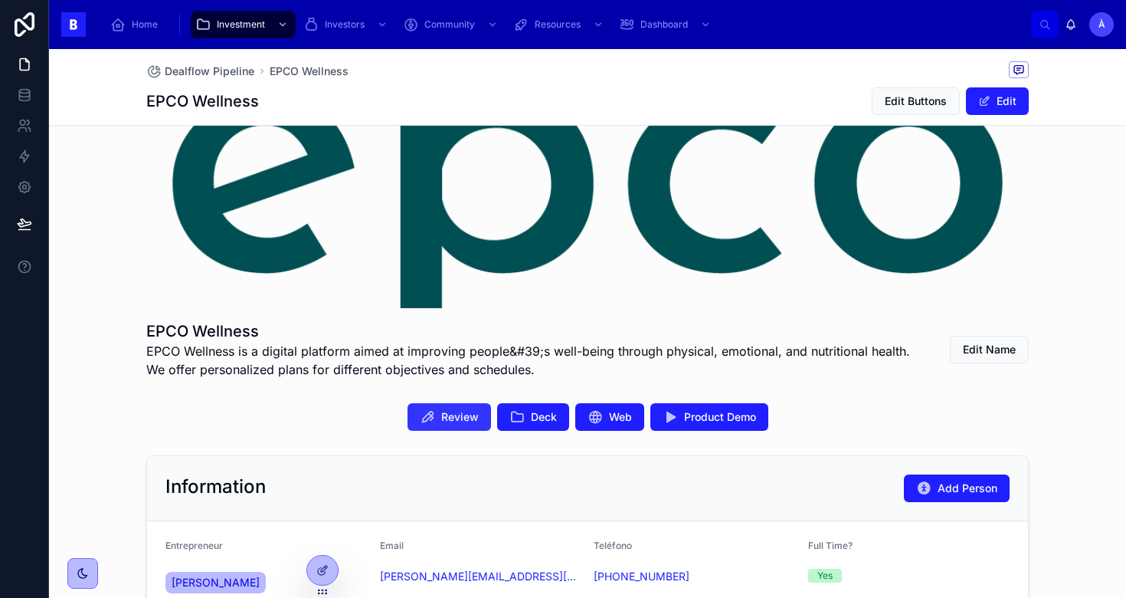
click at [446, 419] on span "Review" at bounding box center [460, 416] width 38 height 15
click at [696, 416] on span "Product Demo" at bounding box center [720, 416] width 72 height 15
click at [716, 419] on span "Product Demo" at bounding box center [720, 416] width 72 height 15
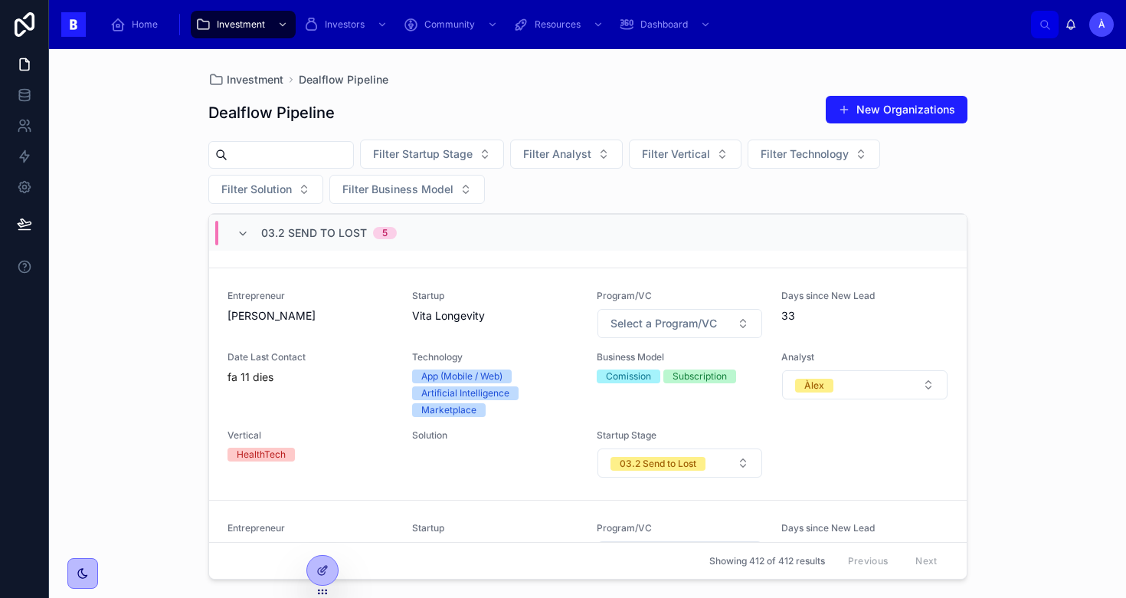
scroll to position [1000, 0]
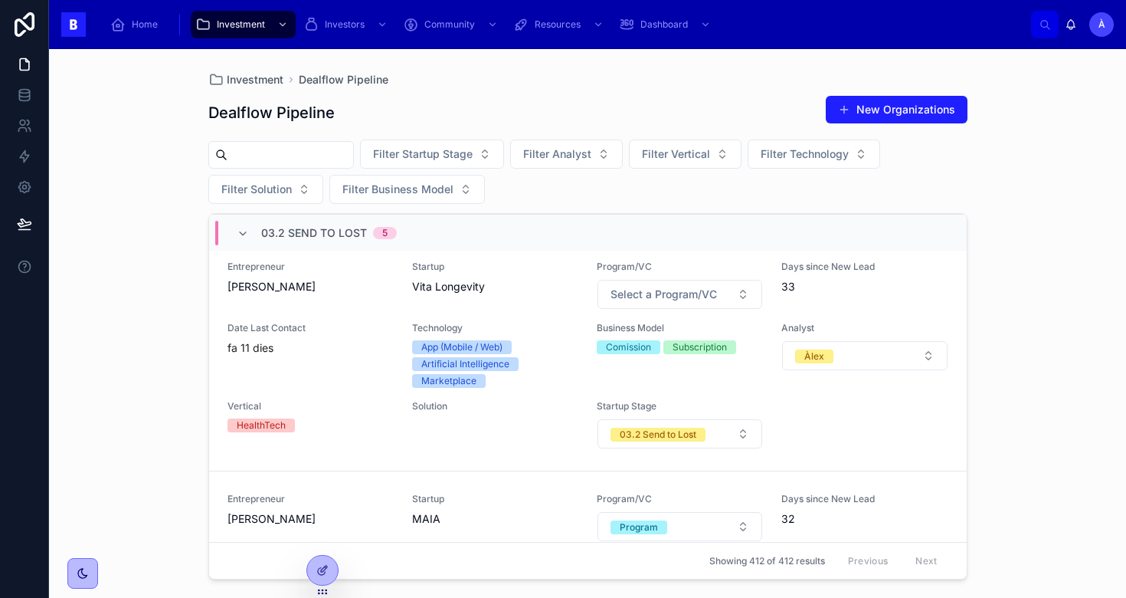
click at [362, 401] on span "Vertical" at bounding box center [311, 406] width 166 height 12
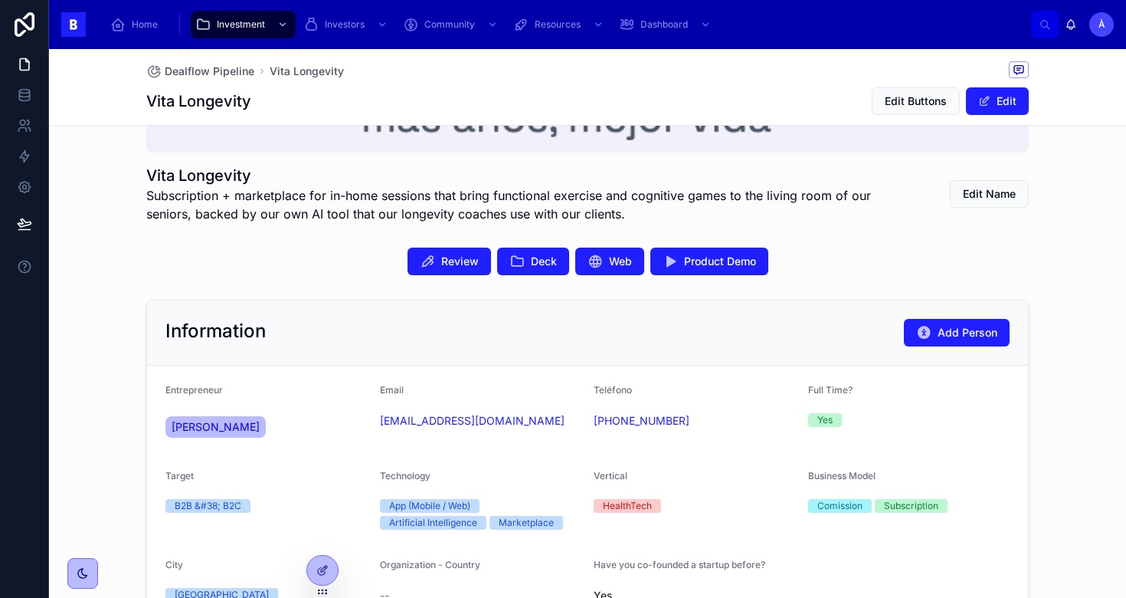
scroll to position [244, 0]
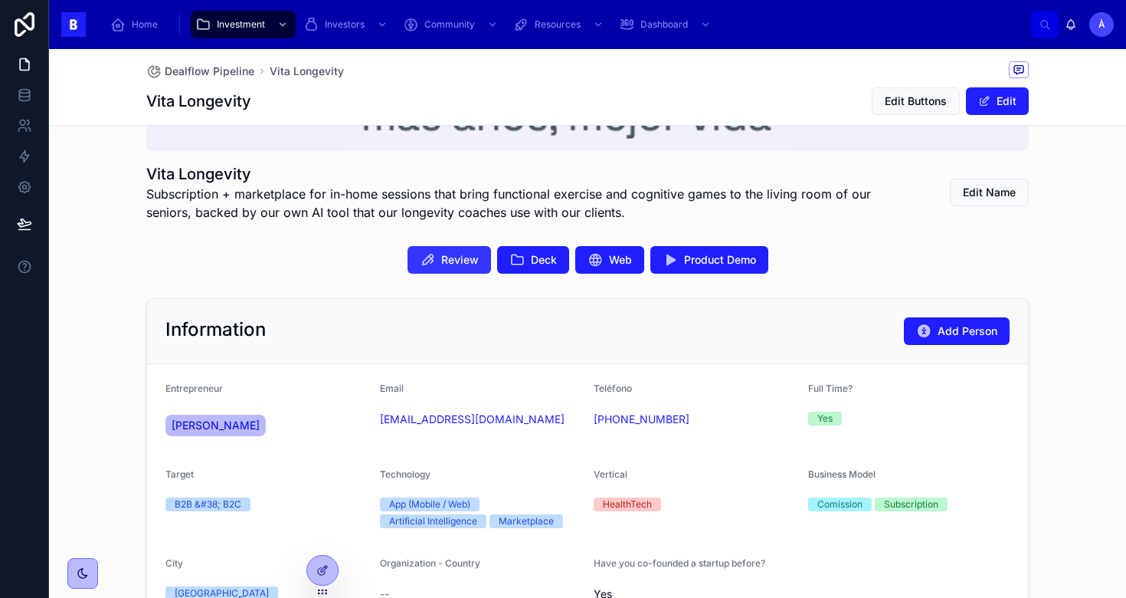
click at [467, 263] on span "Review" at bounding box center [460, 259] width 38 height 15
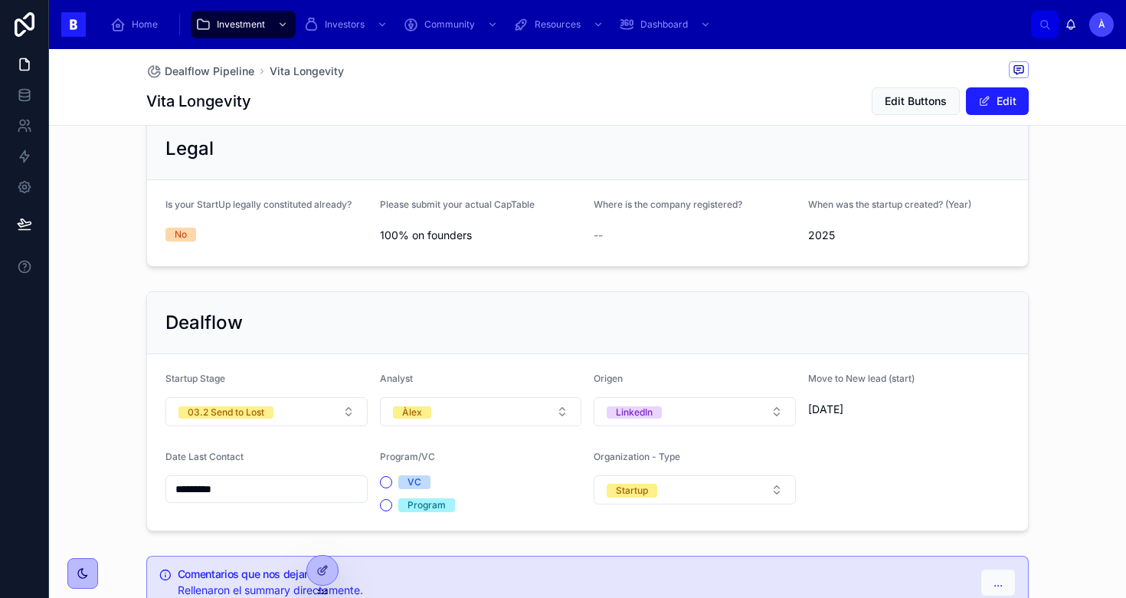
scroll to position [952, 0]
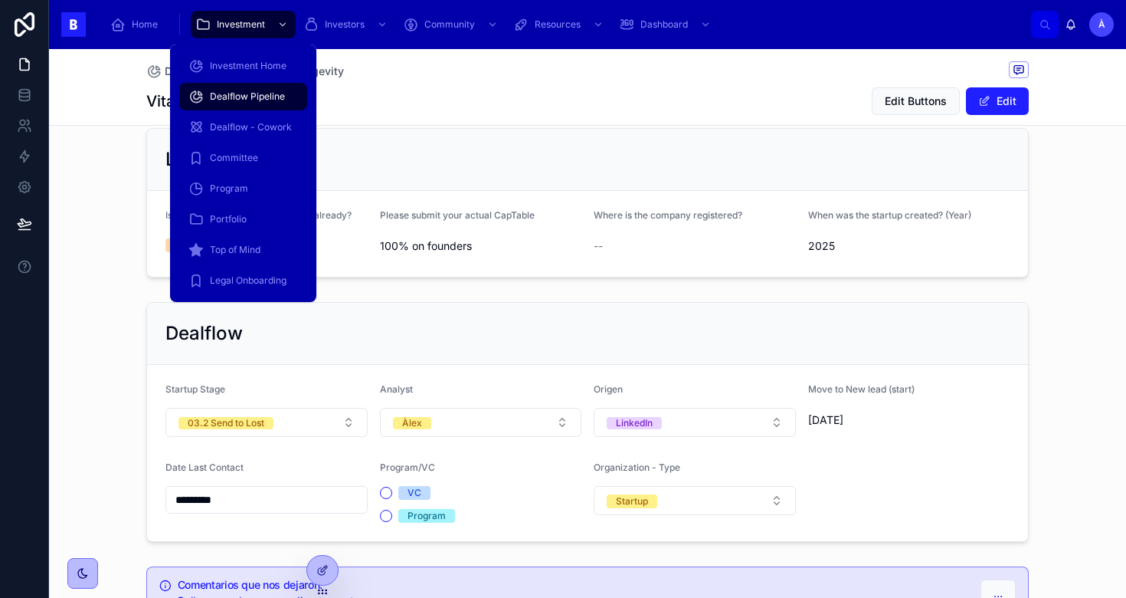
click at [240, 91] on span "Dealflow Pipeline" at bounding box center [247, 96] width 75 height 12
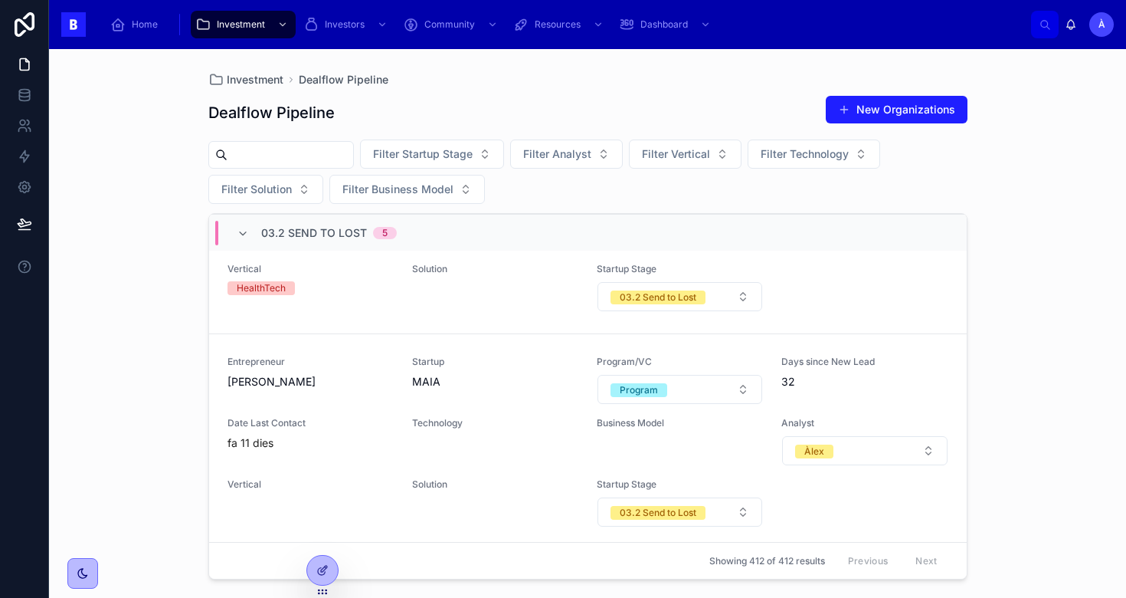
scroll to position [1168, 0]
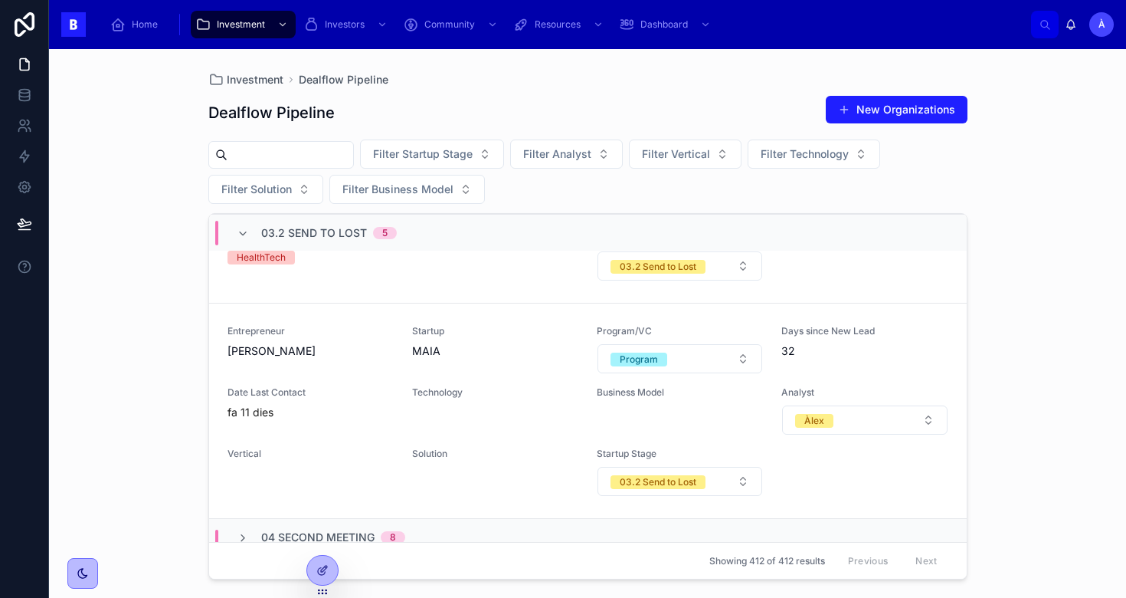
click at [293, 237] on span "03.2 Send to Lost" at bounding box center [314, 232] width 106 height 15
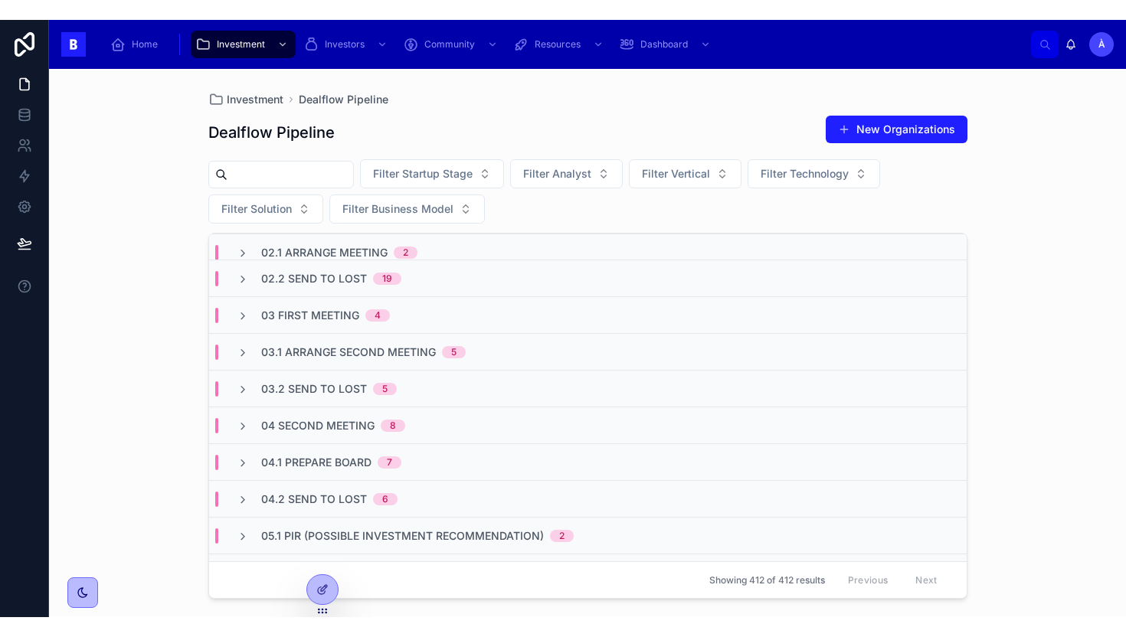
scroll to position [86, 0]
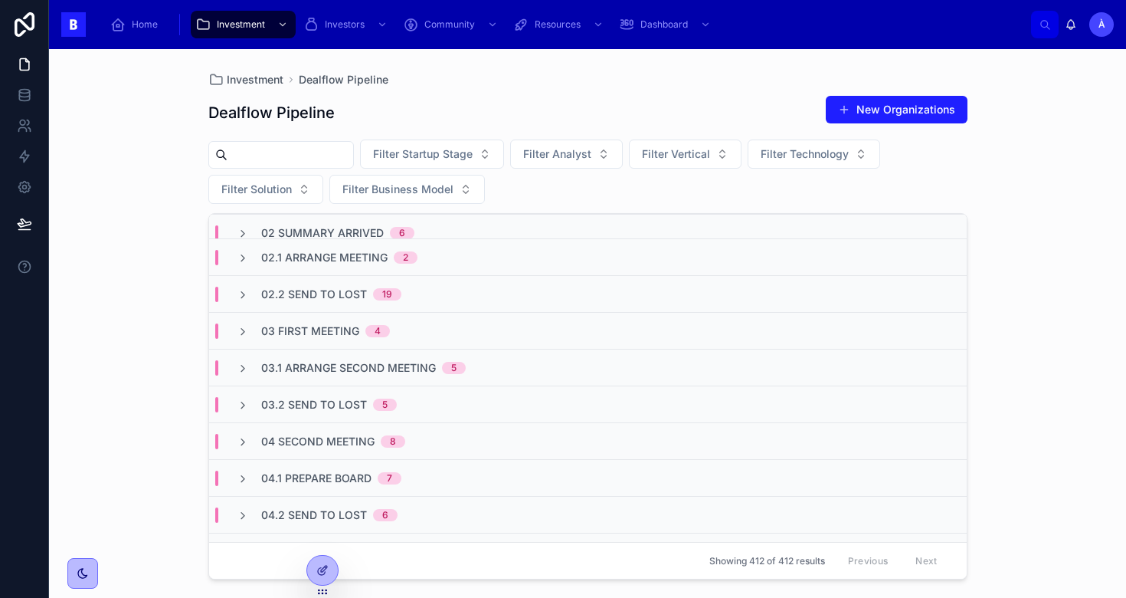
click at [365, 292] on div "02.2 Send To Lost 19" at bounding box center [331, 294] width 140 height 15
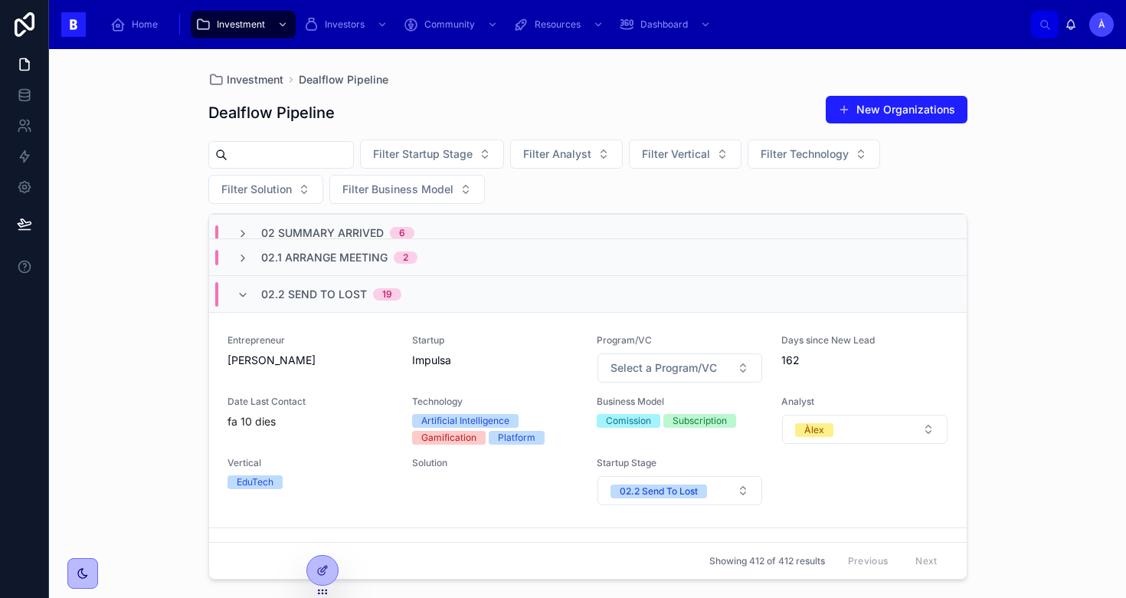
click at [365, 297] on div "02.2 Send To Lost 19" at bounding box center [331, 294] width 140 height 25
